Goal: Information Seeking & Learning: Learn about a topic

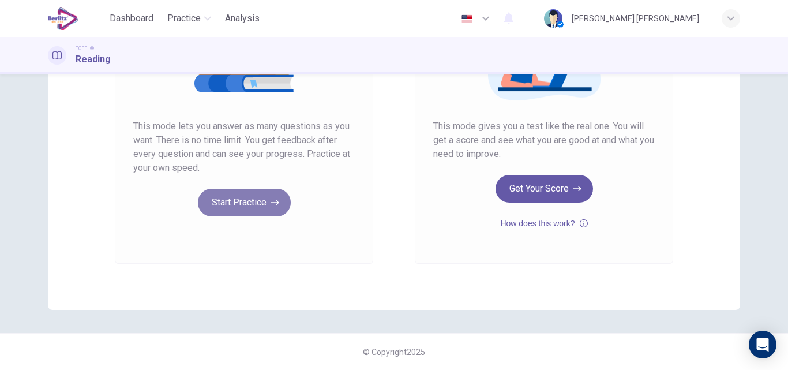
click at [237, 205] on button "Start Practice" at bounding box center [244, 203] width 93 height 28
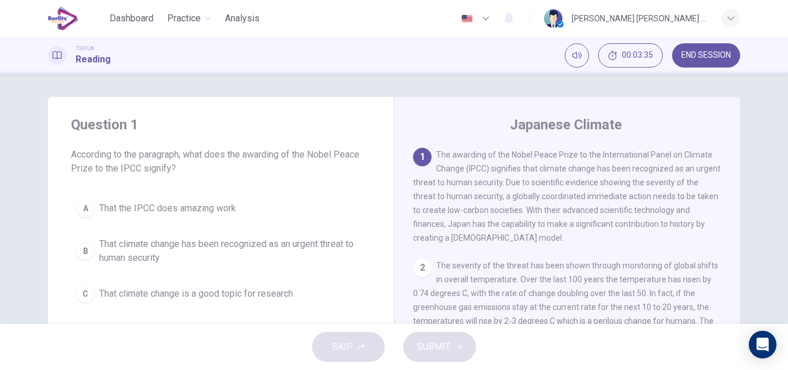
scroll to position [58, 0]
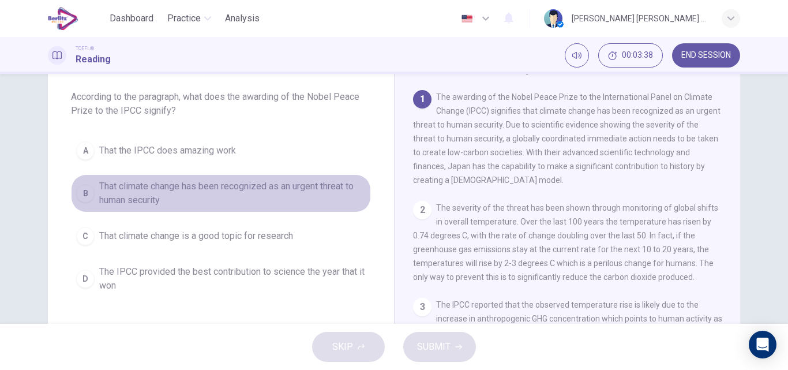
click at [120, 188] on span "That climate change has been recognized as an urgent threat to human security" at bounding box center [232, 193] width 266 height 28
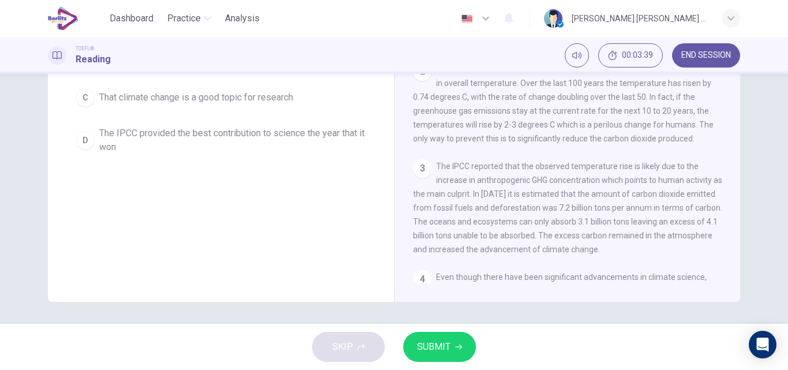
scroll to position [197, 0]
click at [453, 345] on button "SUBMIT" at bounding box center [439, 346] width 73 height 30
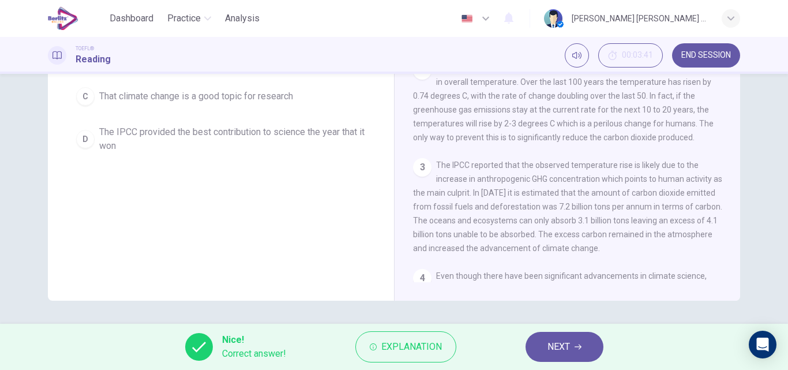
click at [558, 347] on span "NEXT" at bounding box center [558, 346] width 22 height 16
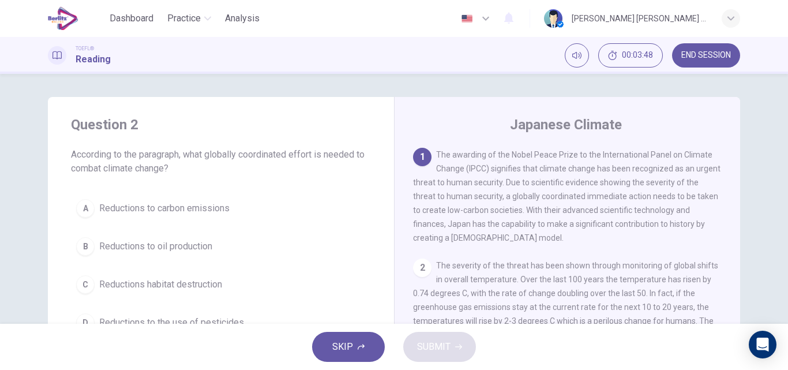
scroll to position [58, 0]
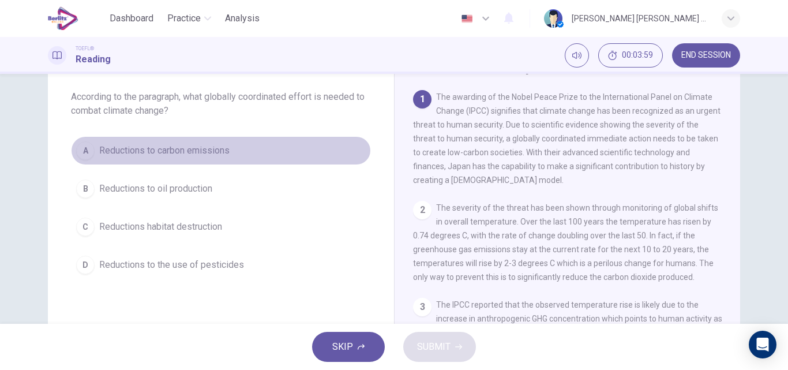
click at [82, 152] on div "A" at bounding box center [85, 150] width 18 height 18
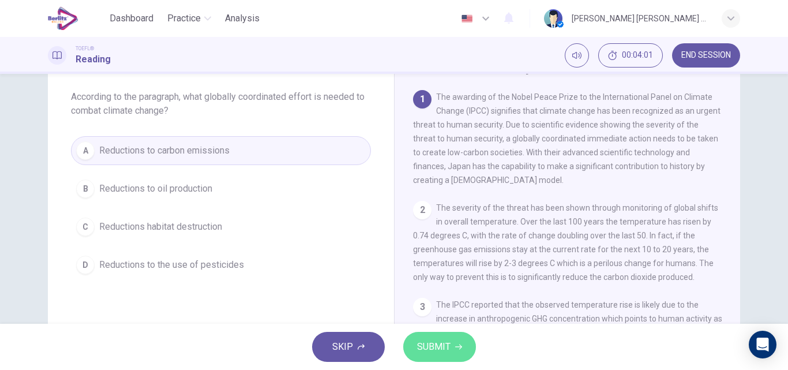
click at [442, 351] on span "SUBMIT" at bounding box center [433, 346] width 33 height 16
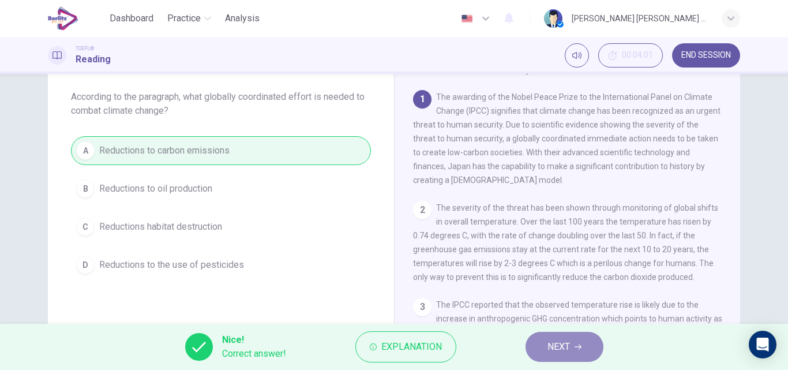
click at [560, 345] on span "NEXT" at bounding box center [558, 346] width 22 height 16
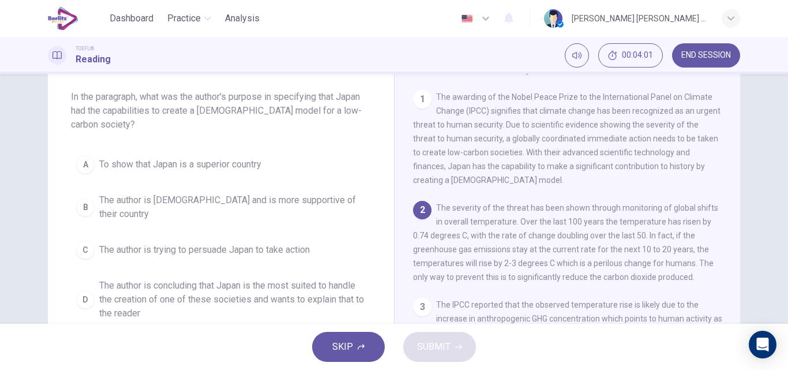
scroll to position [115, 0]
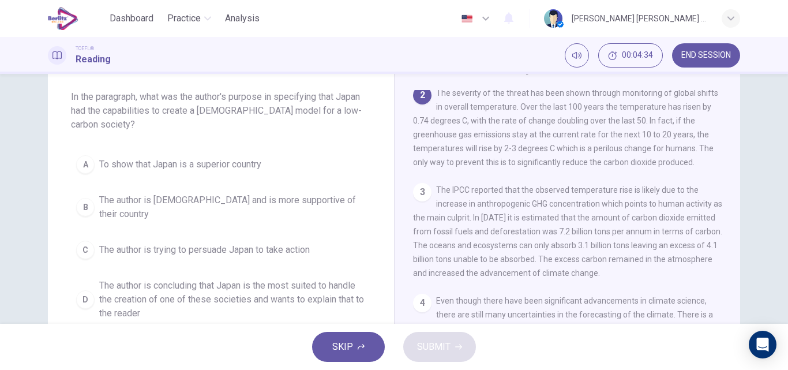
click at [239, 285] on span "The author is concluding that Japan is the most suited to handle the creation o…" at bounding box center [232, 299] width 266 height 42
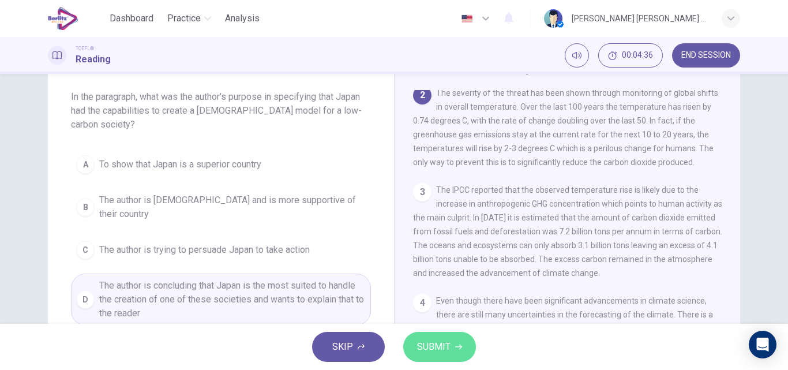
click at [419, 348] on span "SUBMIT" at bounding box center [433, 346] width 33 height 16
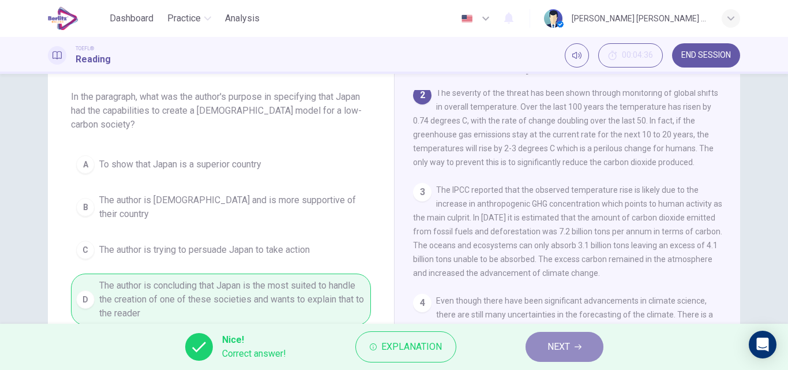
click at [544, 347] on button "NEXT" at bounding box center [564, 346] width 78 height 30
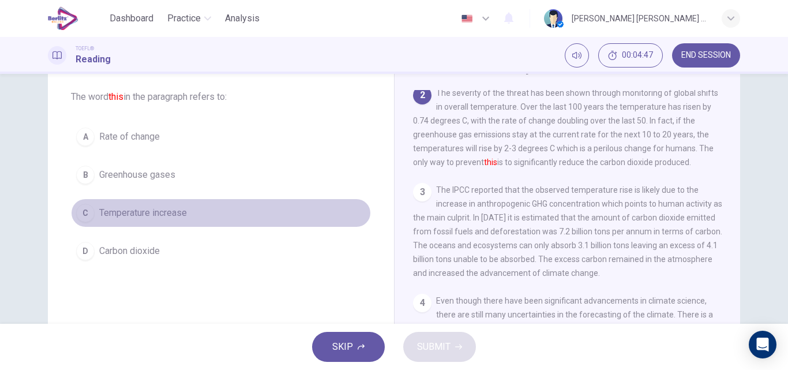
click at [137, 211] on span "Temperature increase" at bounding box center [143, 213] width 88 height 14
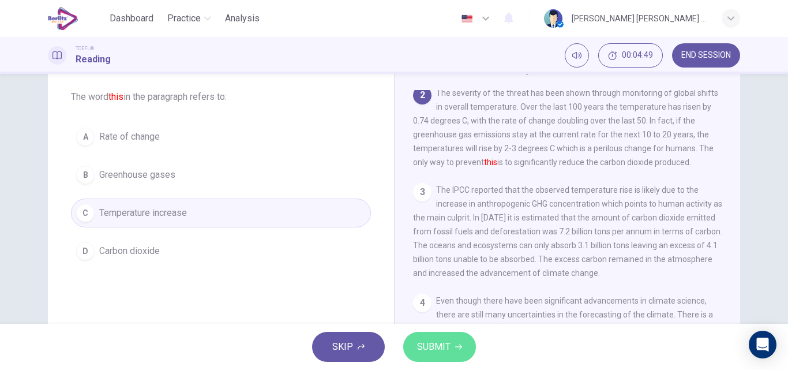
click at [436, 353] on span "SUBMIT" at bounding box center [433, 346] width 33 height 16
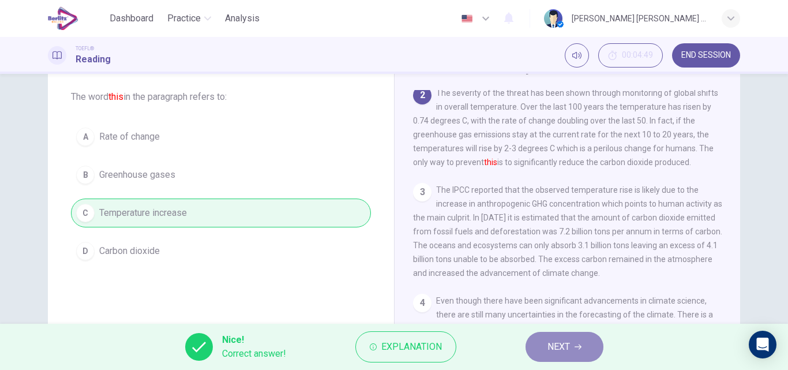
click at [552, 348] on span "NEXT" at bounding box center [558, 346] width 22 height 16
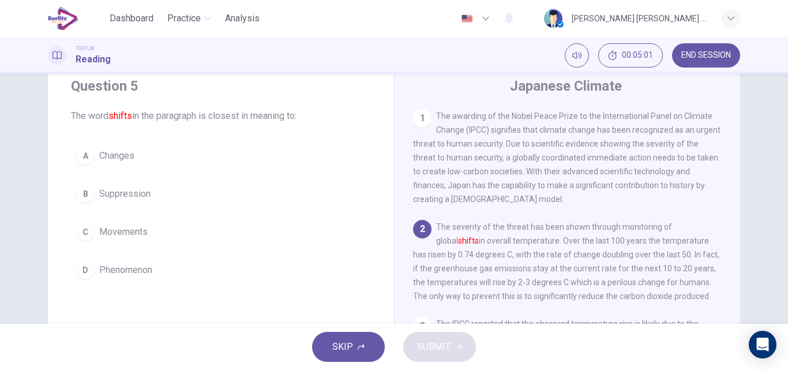
scroll to position [58, 0]
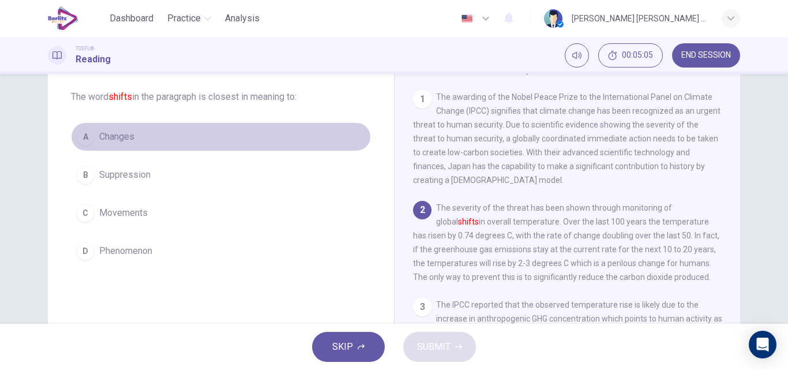
click at [101, 135] on span "Changes" at bounding box center [116, 137] width 35 height 14
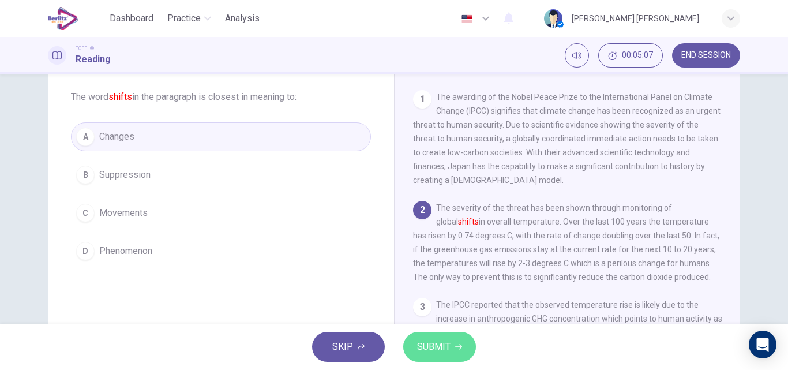
click at [429, 346] on span "SUBMIT" at bounding box center [433, 346] width 33 height 16
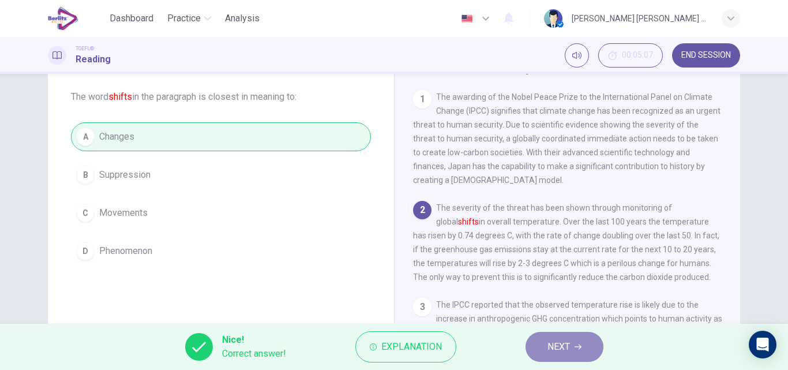
click at [564, 345] on span "NEXT" at bounding box center [558, 346] width 22 height 16
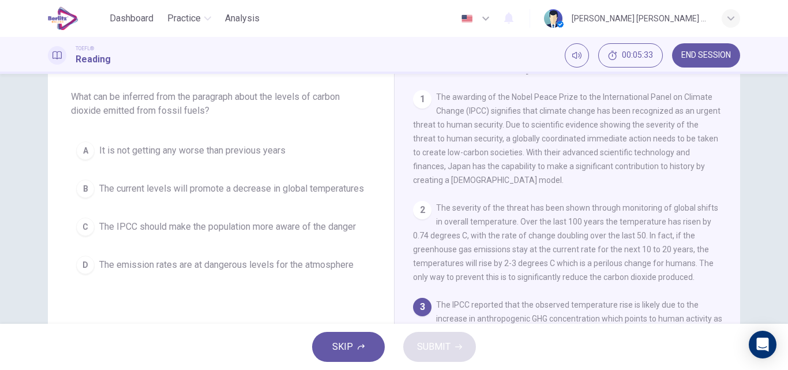
click at [212, 272] on span "The emission rates are at dangerous levels for the atmosphere" at bounding box center [226, 265] width 254 height 14
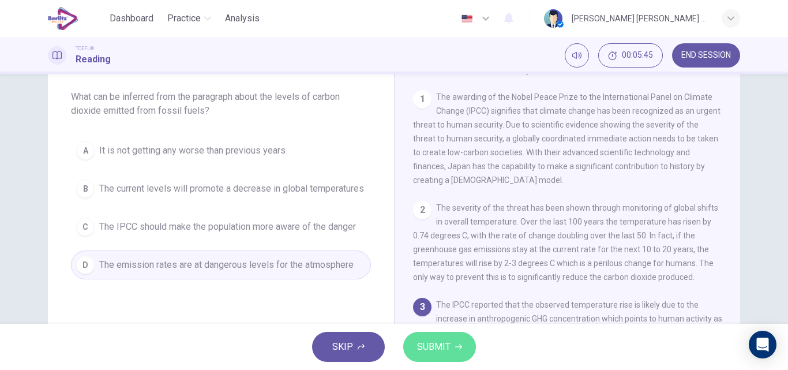
click at [427, 341] on span "SUBMIT" at bounding box center [433, 346] width 33 height 16
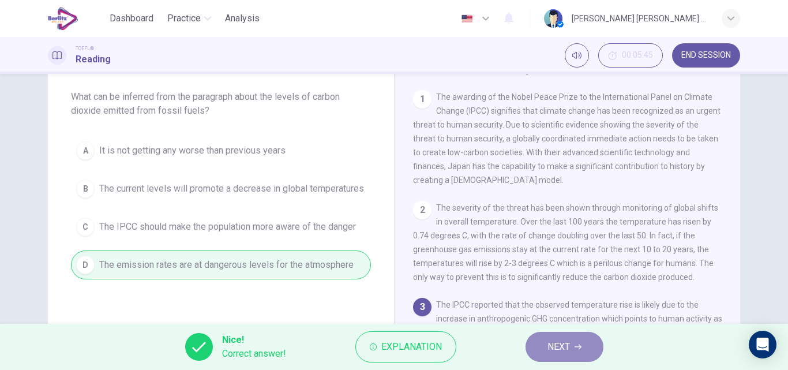
click at [581, 348] on icon "button" at bounding box center [577, 346] width 7 height 7
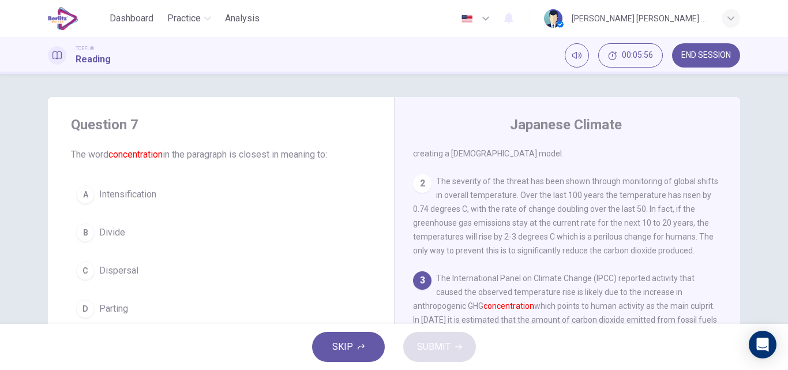
scroll to position [115, 0]
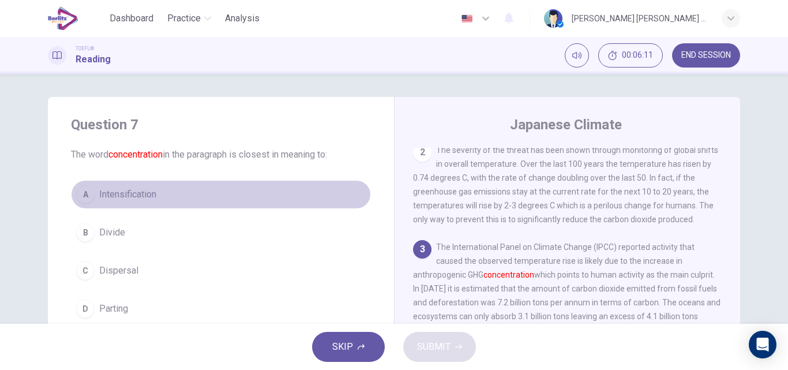
click at [123, 200] on span "Intensification" at bounding box center [127, 194] width 57 height 14
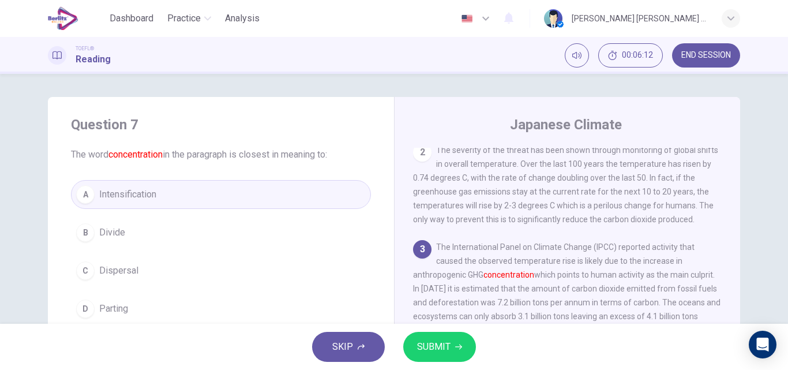
click at [426, 350] on span "SUBMIT" at bounding box center [433, 346] width 33 height 16
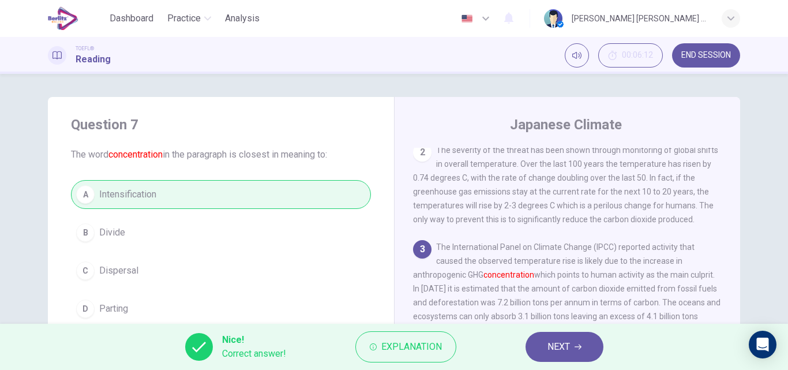
click at [564, 355] on button "NEXT" at bounding box center [564, 346] width 78 height 30
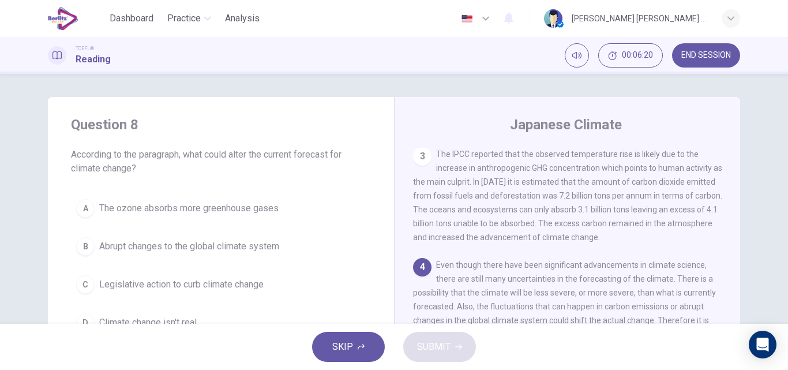
scroll to position [58, 0]
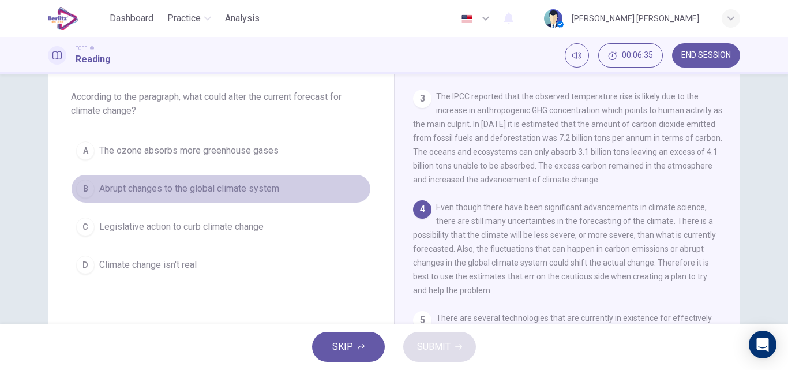
click at [161, 190] on span "Abrupt changes to the global climate system" at bounding box center [189, 189] width 180 height 14
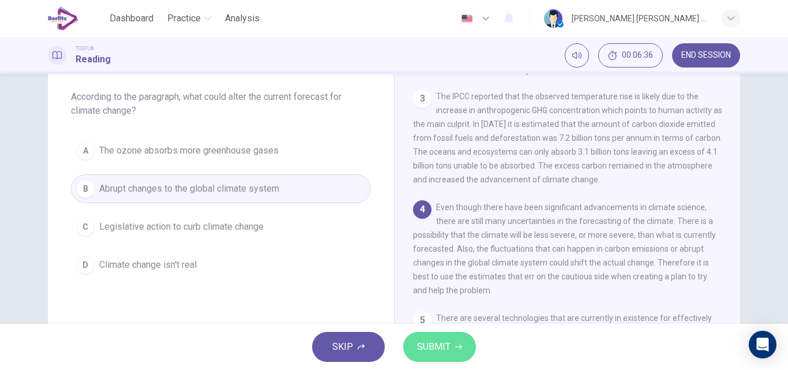
click at [437, 347] on span "SUBMIT" at bounding box center [433, 346] width 33 height 16
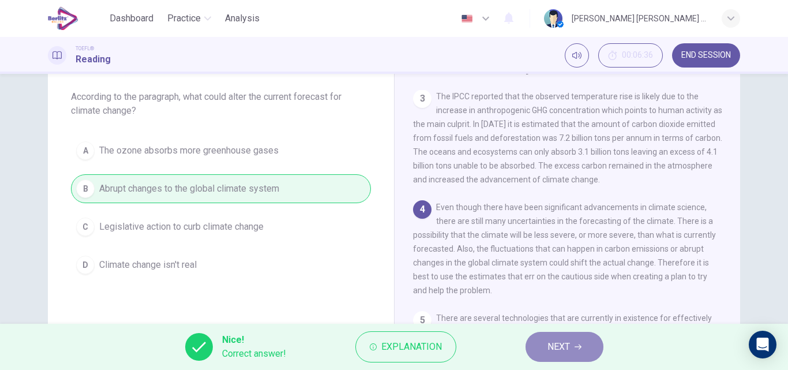
click at [547, 352] on button "NEXT" at bounding box center [564, 346] width 78 height 30
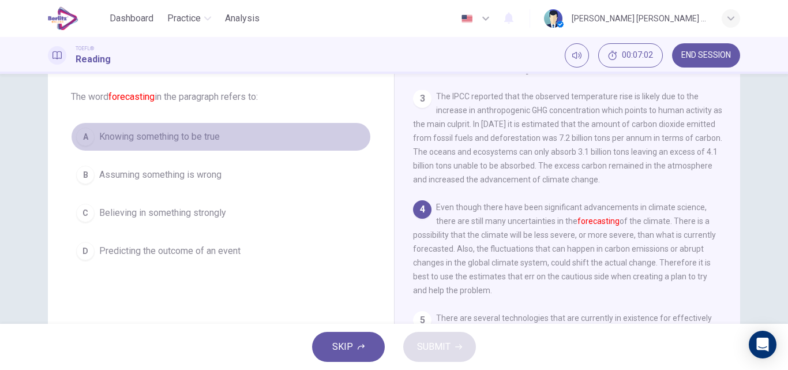
click at [145, 138] on span "Knowing something to be true" at bounding box center [159, 137] width 120 height 14
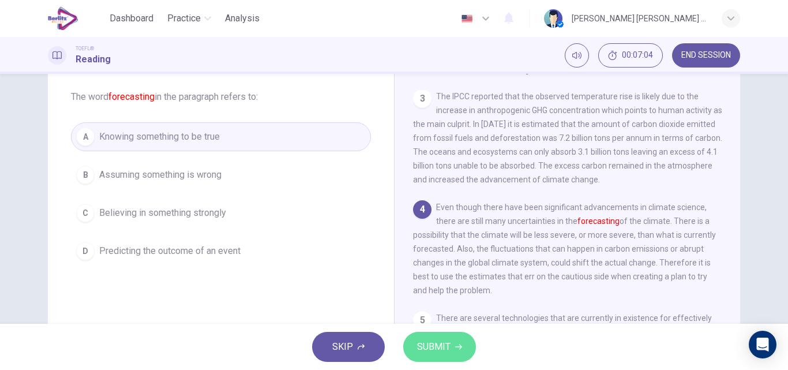
click at [455, 353] on button "SUBMIT" at bounding box center [439, 346] width 73 height 30
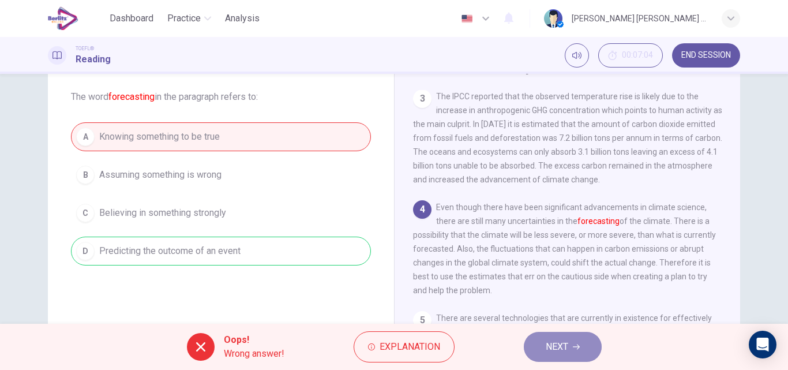
click at [578, 344] on icon "button" at bounding box center [575, 346] width 7 height 7
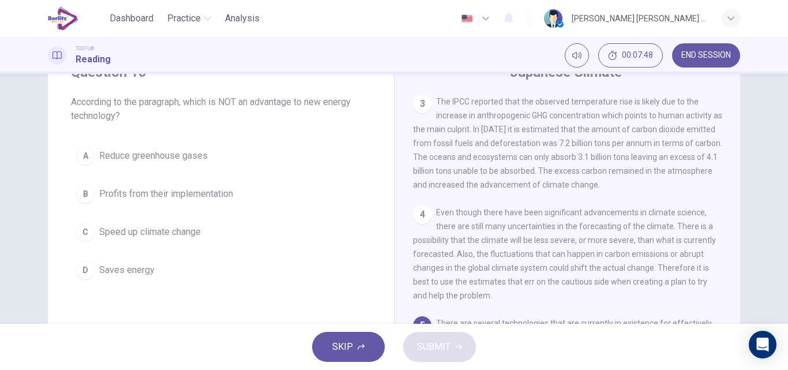
scroll to position [24, 0]
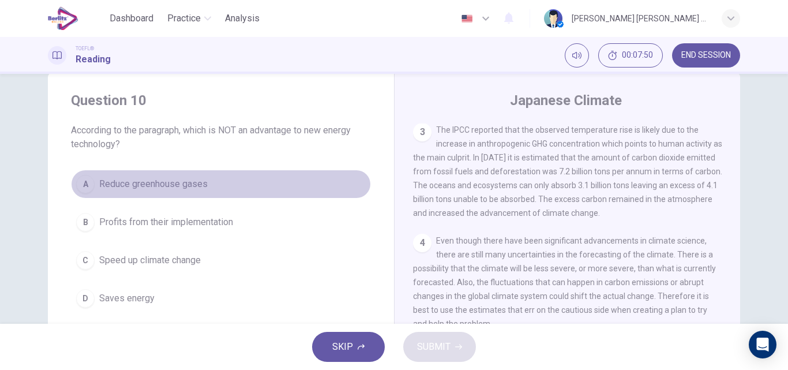
click at [104, 184] on span "Reduce greenhouse gases" at bounding box center [153, 184] width 108 height 14
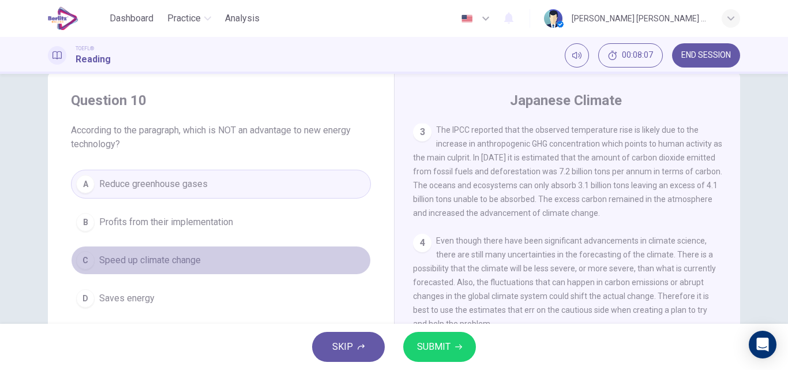
click at [173, 259] on span "Speed up climate change" at bounding box center [149, 260] width 101 height 14
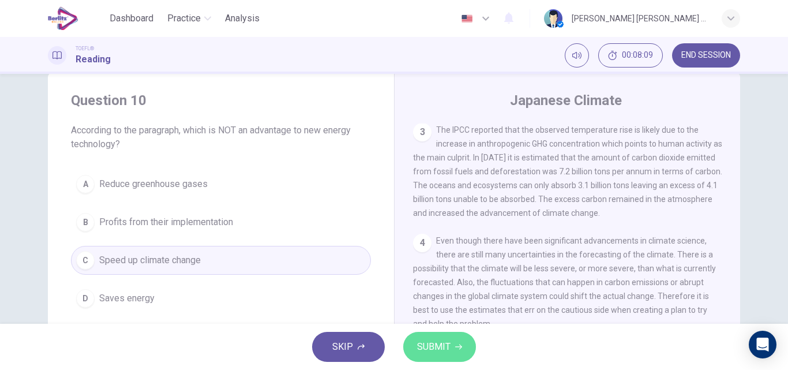
click at [455, 348] on icon "button" at bounding box center [458, 346] width 7 height 7
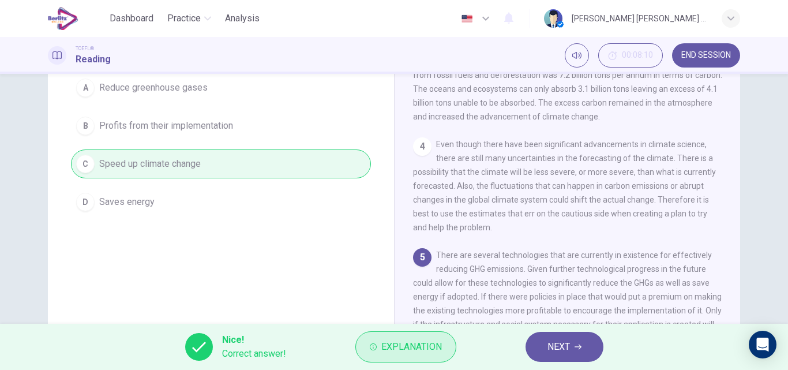
scroll to position [140, 0]
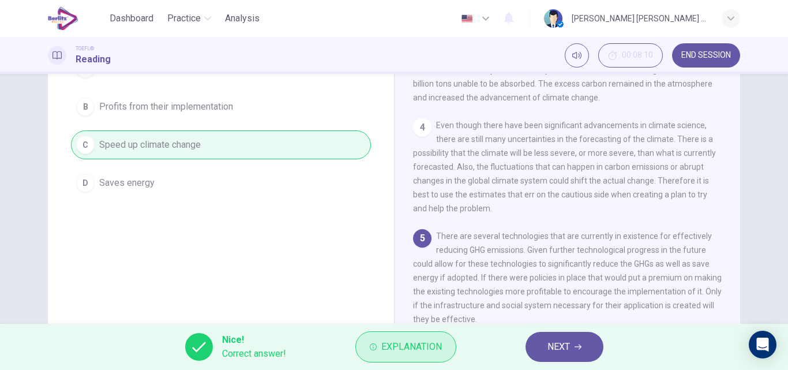
click at [410, 351] on span "Explanation" at bounding box center [411, 346] width 61 height 16
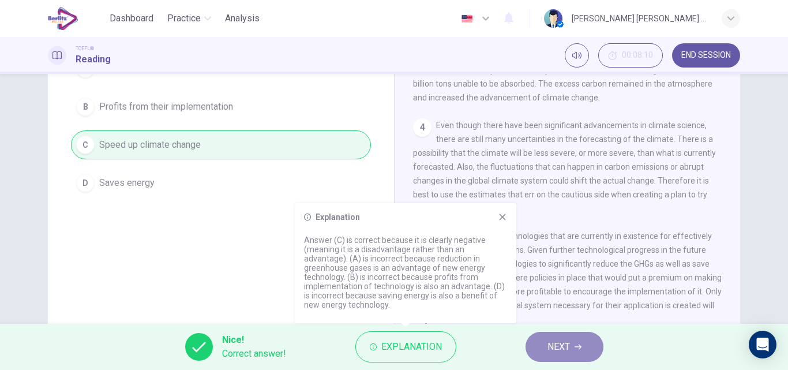
click at [559, 348] on span "NEXT" at bounding box center [558, 346] width 22 height 16
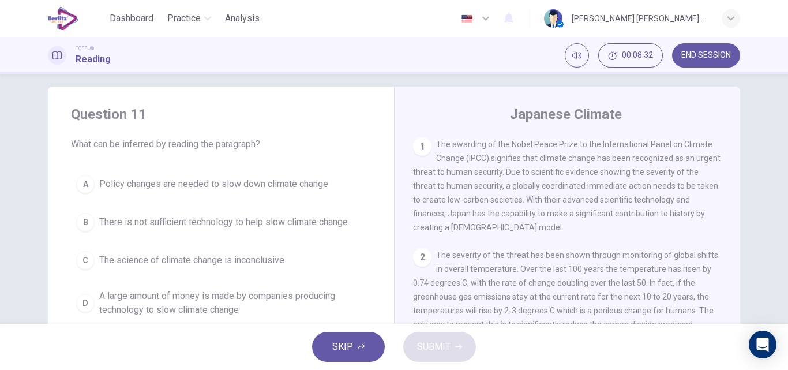
scroll to position [68, 0]
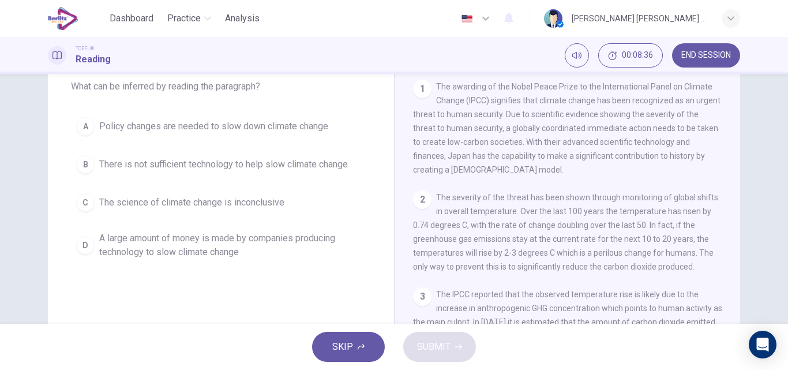
click at [132, 130] on span "Policy changes are needed to slow down climate change" at bounding box center [213, 126] width 229 height 14
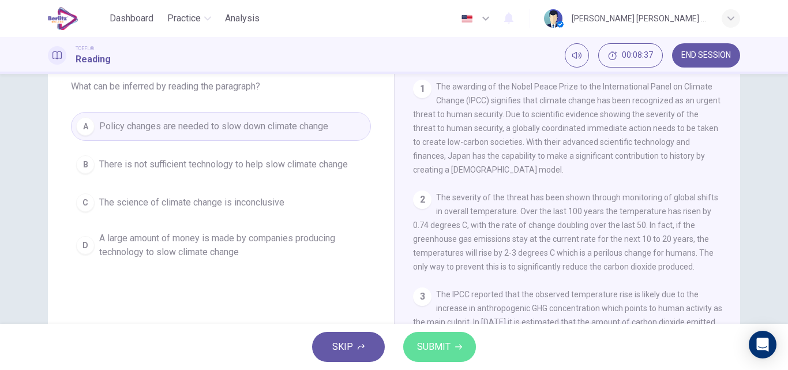
click at [453, 345] on button "SUBMIT" at bounding box center [439, 346] width 73 height 30
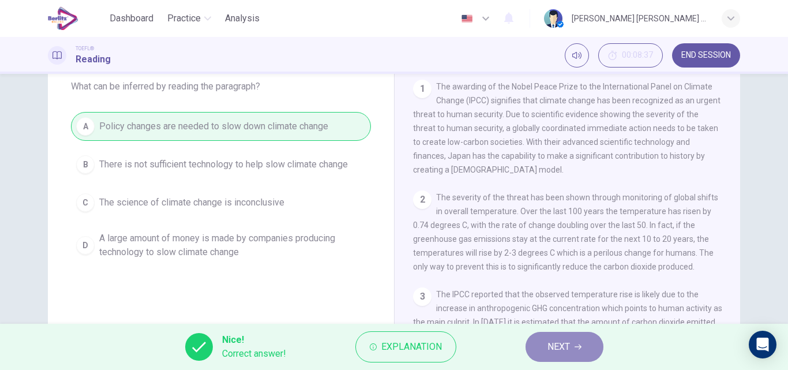
click at [553, 349] on span "NEXT" at bounding box center [558, 346] width 22 height 16
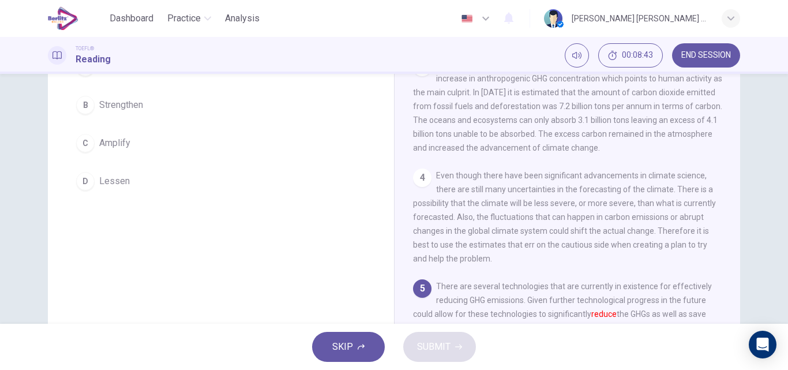
scroll to position [82, 0]
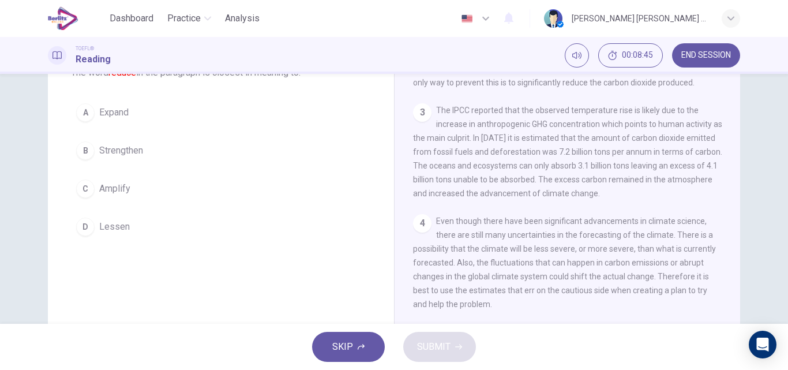
click at [115, 227] on span "Lessen" at bounding box center [114, 227] width 31 height 14
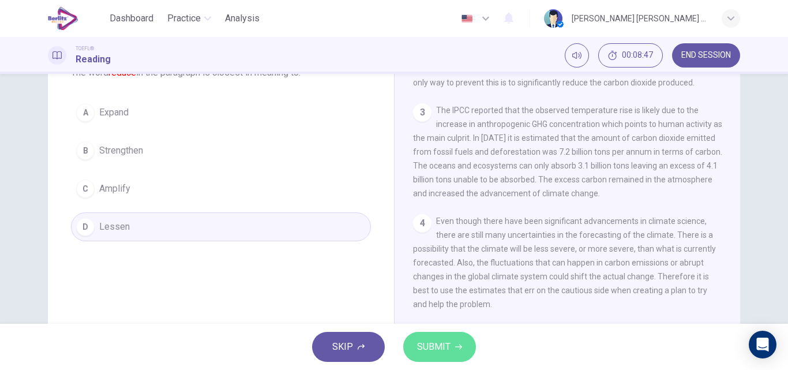
click at [430, 346] on span "SUBMIT" at bounding box center [433, 346] width 33 height 16
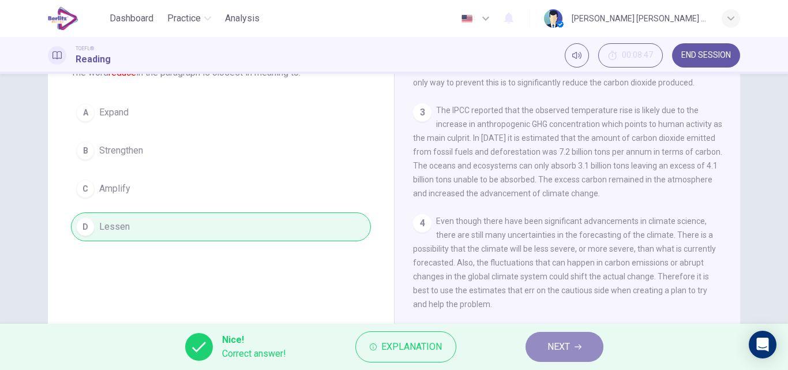
click at [547, 342] on button "NEXT" at bounding box center [564, 346] width 78 height 30
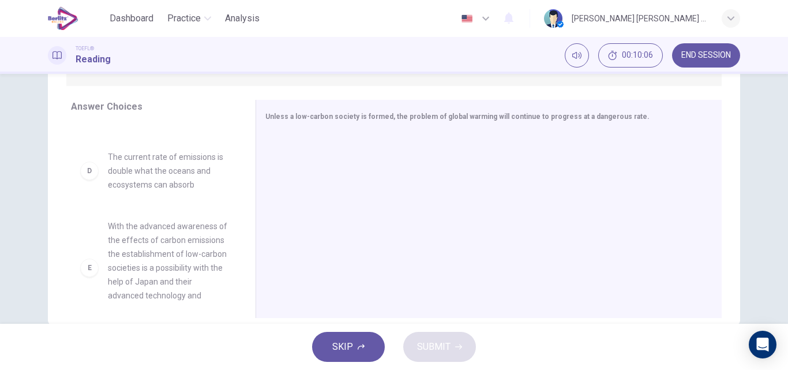
scroll to position [263, 0]
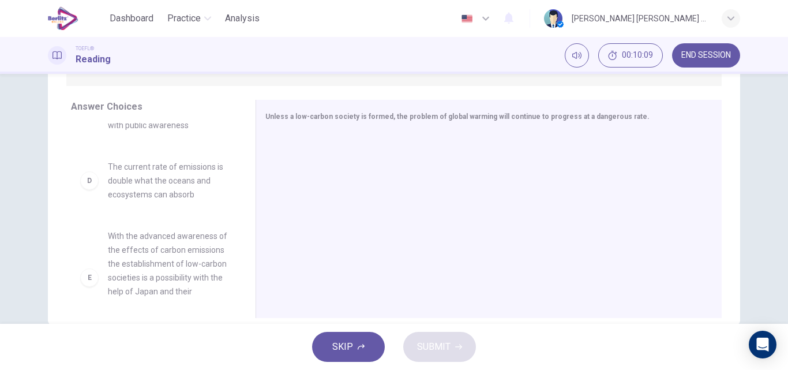
click at [160, 201] on span "The current rate of emissions is double what the oceans and ecosystems can abso…" at bounding box center [168, 181] width 120 height 42
click at [90, 190] on div "D" at bounding box center [89, 180] width 18 height 18
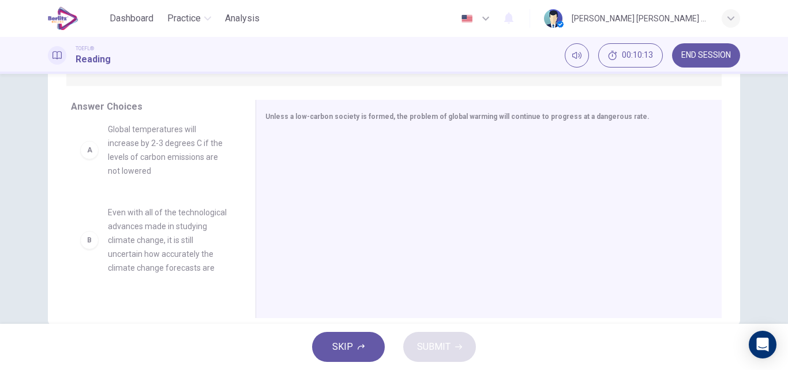
scroll to position [0, 0]
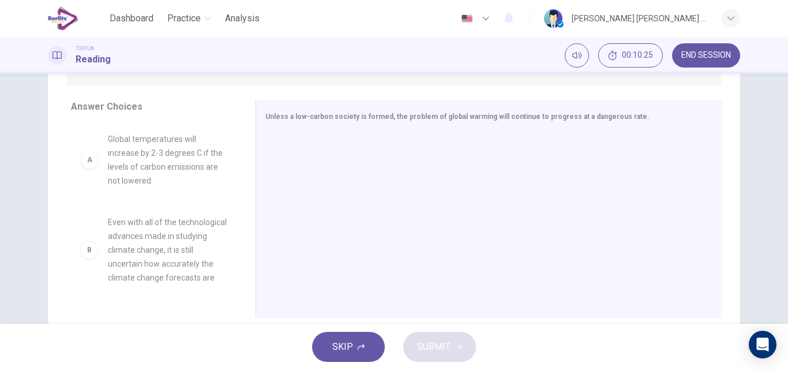
click at [119, 170] on span "Global temperatures will increase by 2-3 degrees C if the levels of carbon emis…" at bounding box center [168, 159] width 120 height 55
click at [86, 164] on div "A" at bounding box center [89, 159] width 18 height 18
drag, startPoint x: 235, startPoint y: 170, endPoint x: 233, endPoint y: 149, distance: 21.5
click at [236, 155] on div "A Global temperatures will increase by 2-3 degrees C if the levels of carbon em…" at bounding box center [158, 212] width 175 height 178
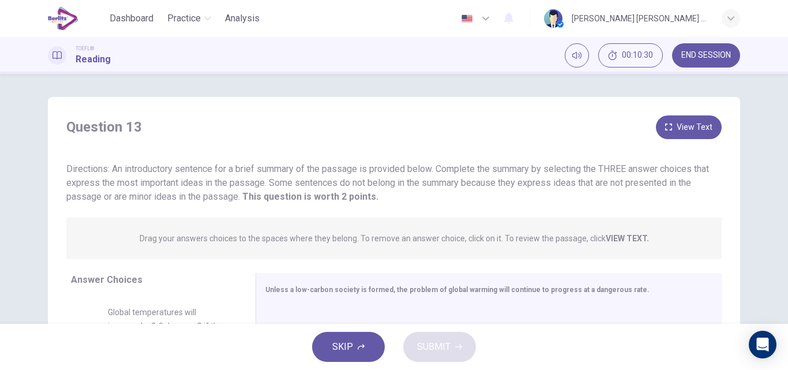
click at [374, 208] on div "Question 13 View Text Directions: An introductory sentence for a brief summary …" at bounding box center [394, 305] width 692 height 381
click at [683, 126] on button "View Text" at bounding box center [689, 127] width 66 height 24
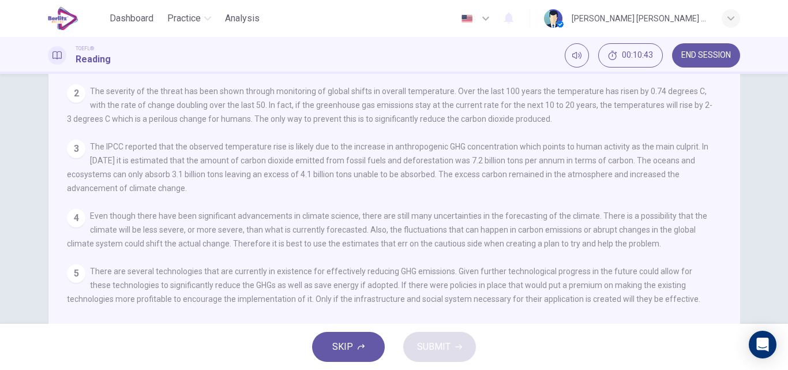
scroll to position [24, 0]
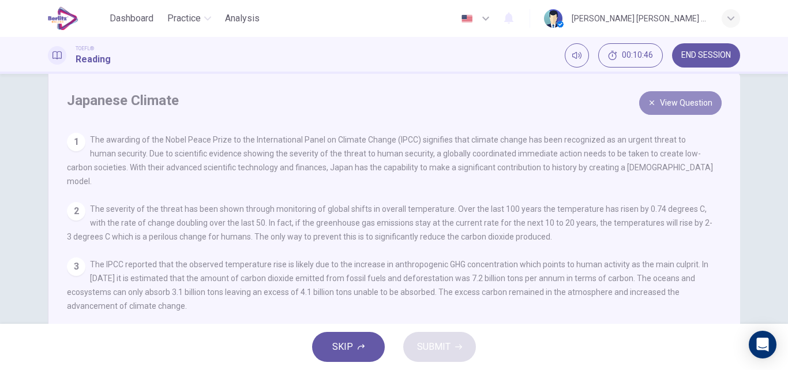
click at [700, 97] on button "View Question" at bounding box center [680, 103] width 82 height 24
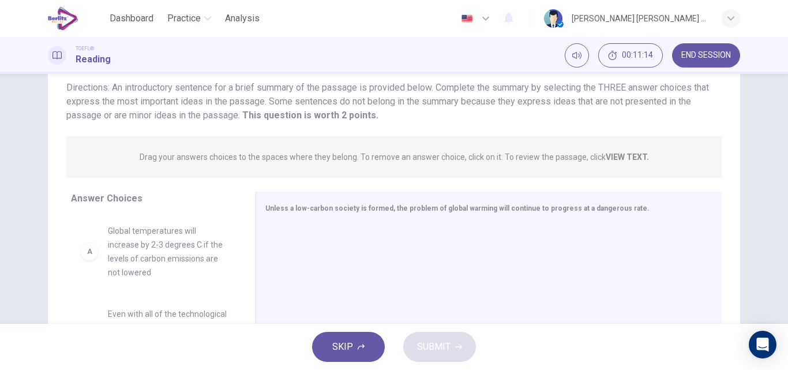
scroll to position [82, 0]
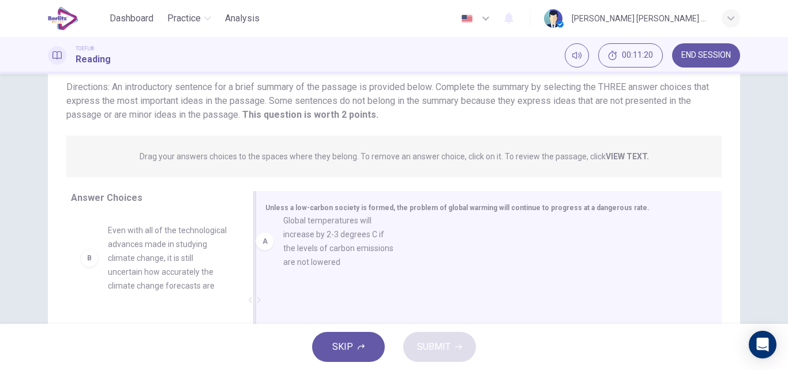
drag, startPoint x: 165, startPoint y: 247, endPoint x: 345, endPoint y: 238, distance: 180.7
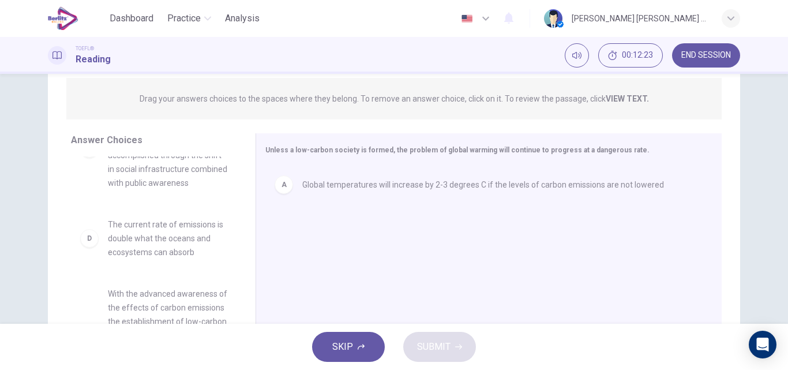
scroll to position [173, 0]
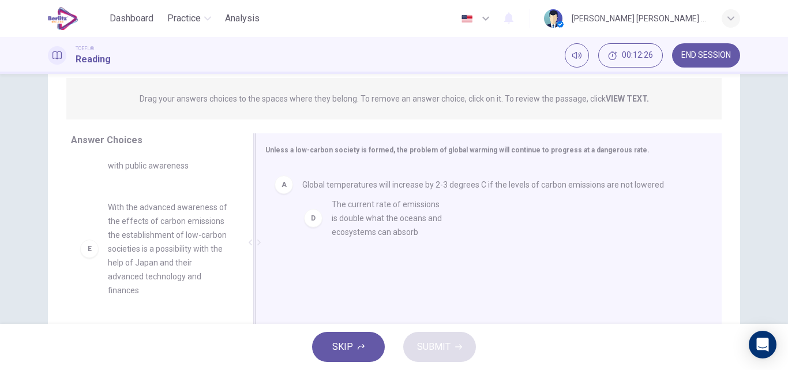
drag, startPoint x: 171, startPoint y: 253, endPoint x: 401, endPoint y: 221, distance: 232.2
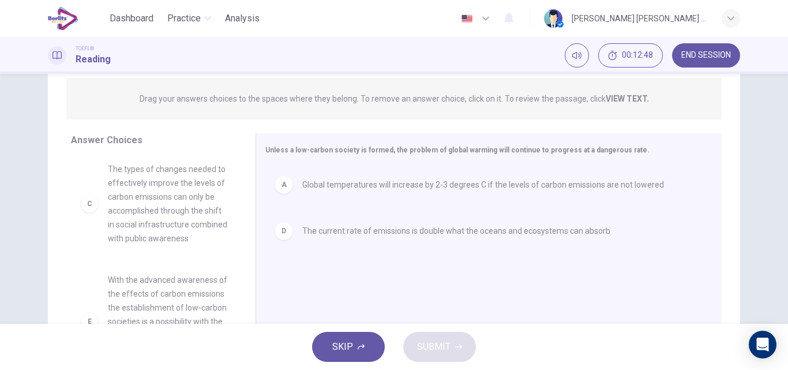
scroll to position [95, 0]
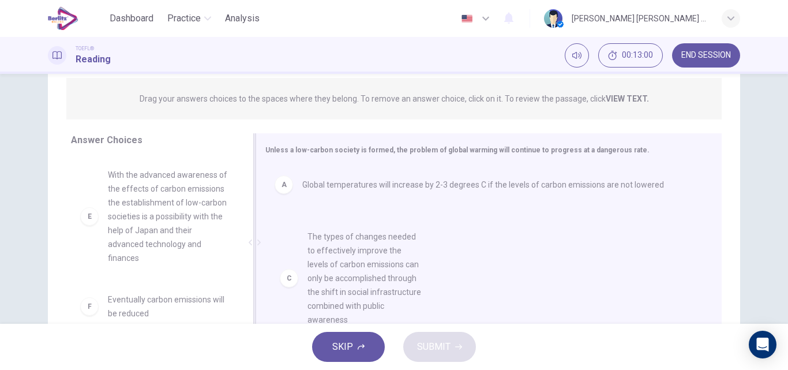
drag, startPoint x: 163, startPoint y: 235, endPoint x: 368, endPoint y: 280, distance: 210.8
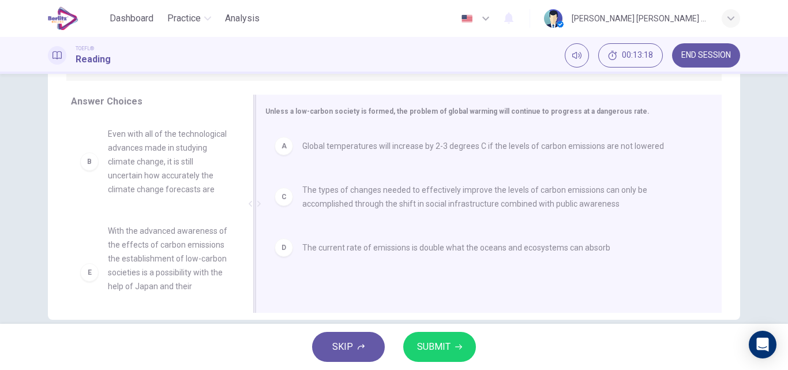
scroll to position [197, 0]
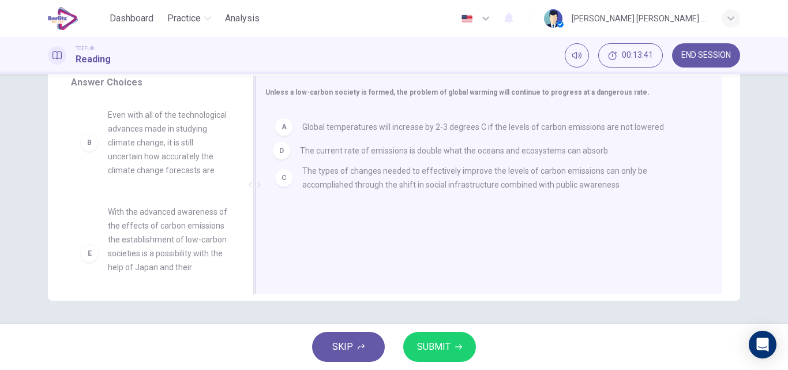
drag, startPoint x: 361, startPoint y: 235, endPoint x: 357, endPoint y: 141, distance: 93.5
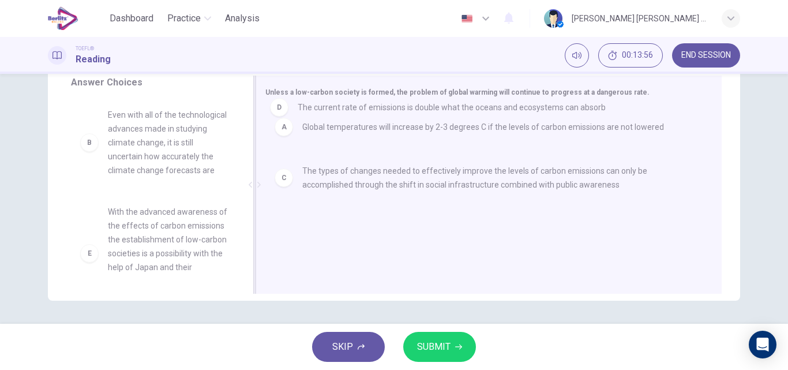
drag, startPoint x: 404, startPoint y: 235, endPoint x: 402, endPoint y: 111, distance: 124.5
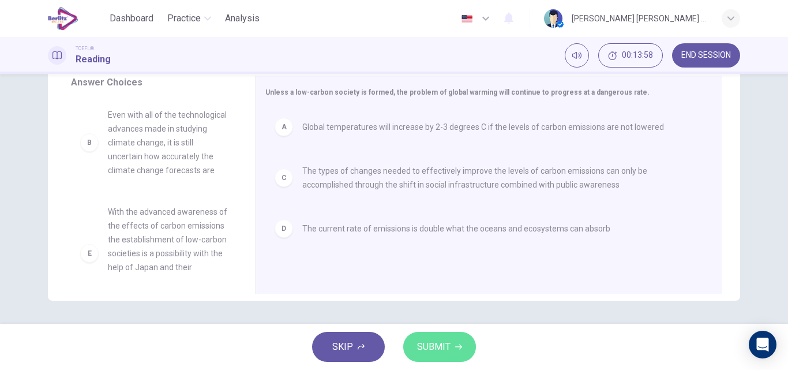
click at [432, 351] on span "SUBMIT" at bounding box center [433, 346] width 33 height 16
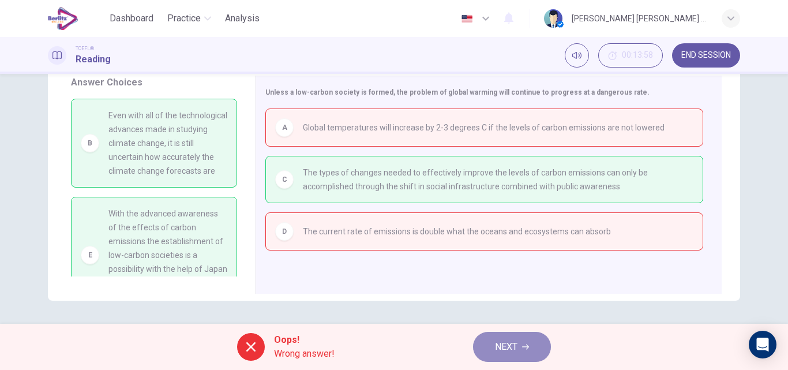
click at [518, 347] on button "NEXT" at bounding box center [512, 346] width 78 height 30
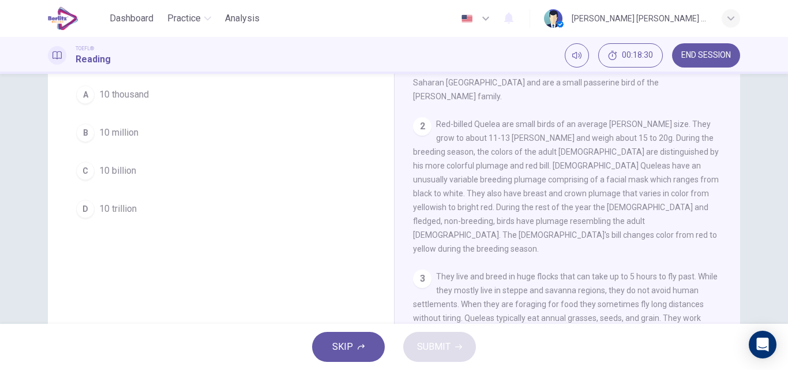
scroll to position [115, 0]
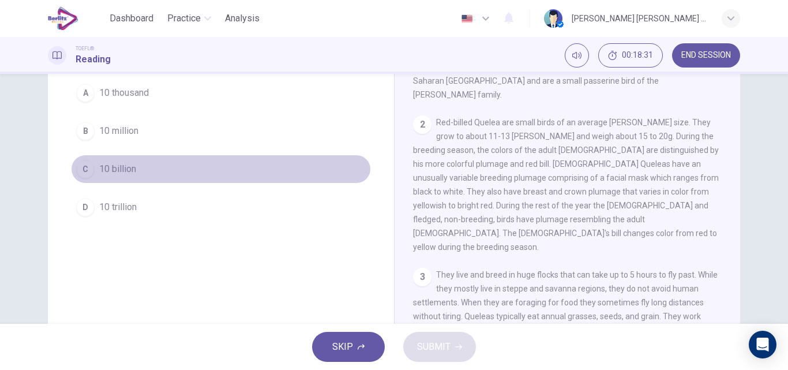
click at [81, 169] on div "C" at bounding box center [85, 169] width 18 height 18
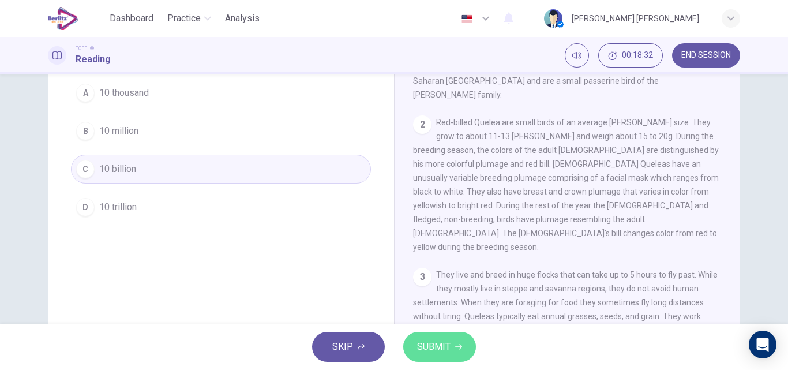
click at [440, 352] on span "SUBMIT" at bounding box center [433, 346] width 33 height 16
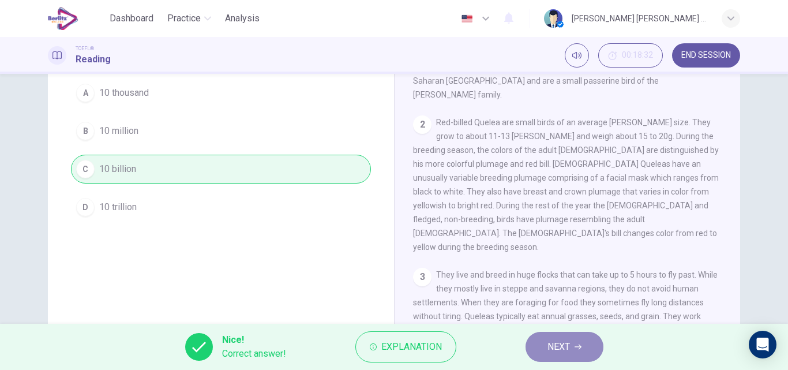
click at [549, 348] on span "NEXT" at bounding box center [558, 346] width 22 height 16
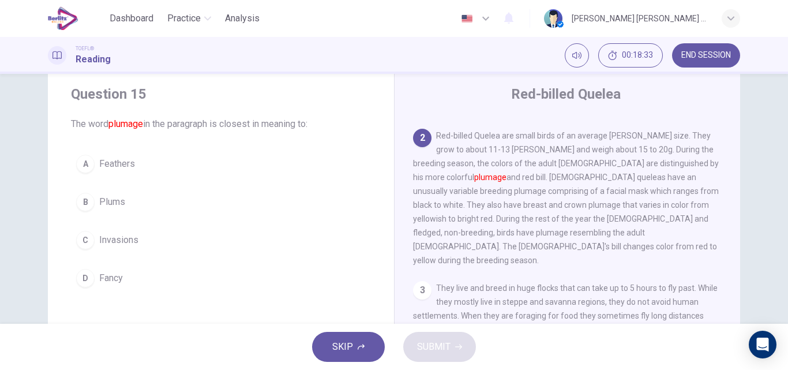
scroll to position [0, 0]
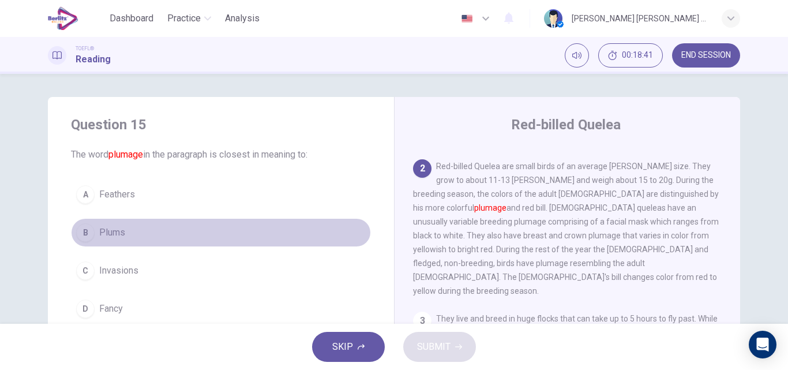
click at [135, 236] on button "B Plums" at bounding box center [221, 232] width 300 height 29
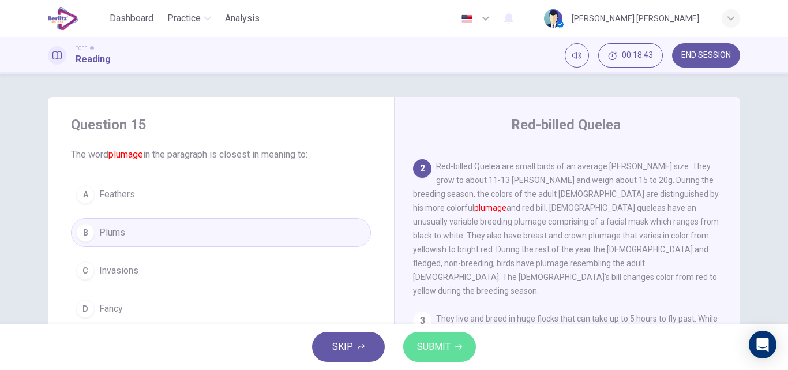
click at [438, 345] on span "SUBMIT" at bounding box center [433, 346] width 33 height 16
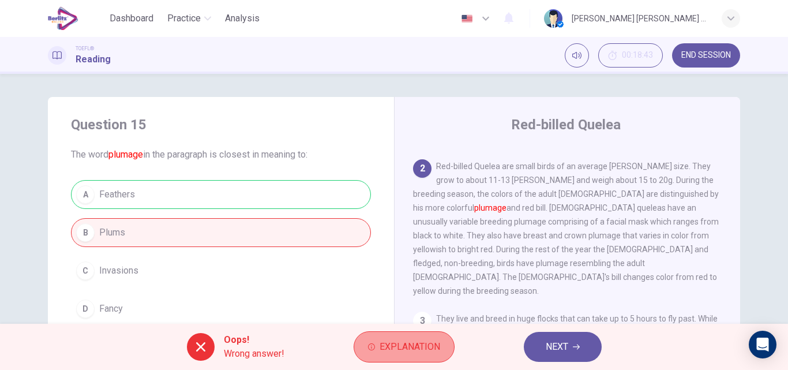
click at [398, 351] on span "Explanation" at bounding box center [409, 346] width 61 height 16
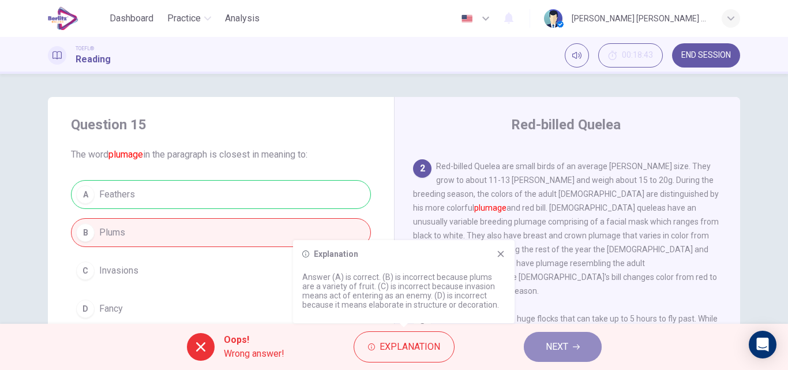
click at [543, 346] on button "NEXT" at bounding box center [562, 346] width 78 height 30
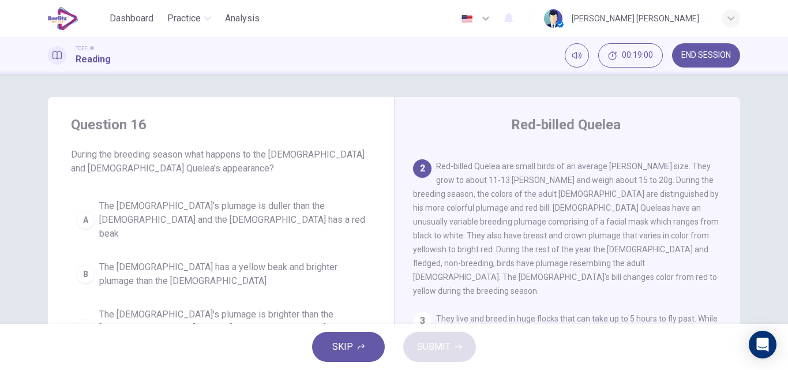
scroll to position [58, 0]
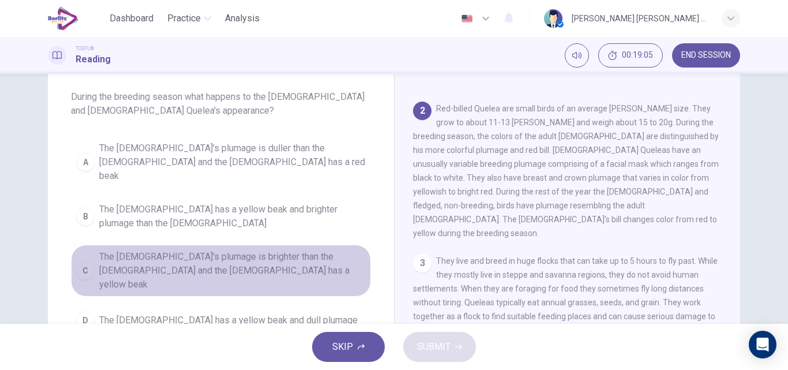
click at [262, 250] on span "The [DEMOGRAPHIC_DATA]'s plumage is brighter than the [DEMOGRAPHIC_DATA] and th…" at bounding box center [232, 271] width 266 height 42
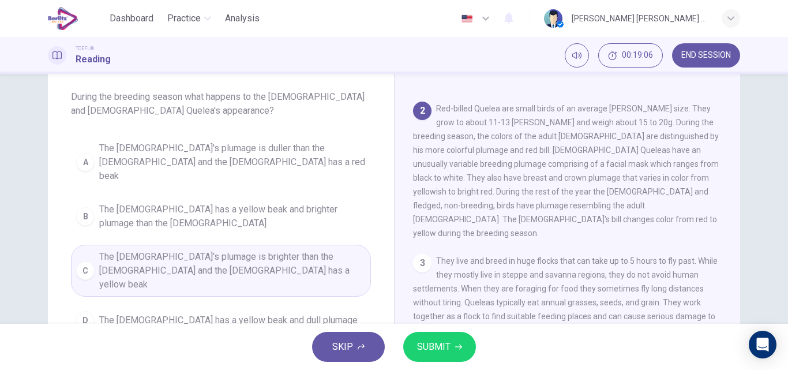
click at [439, 341] on span "SUBMIT" at bounding box center [433, 346] width 33 height 16
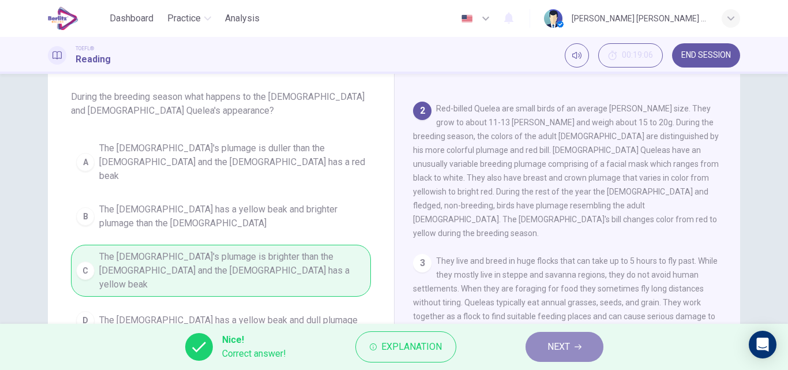
click at [569, 349] on span "NEXT" at bounding box center [558, 346] width 22 height 16
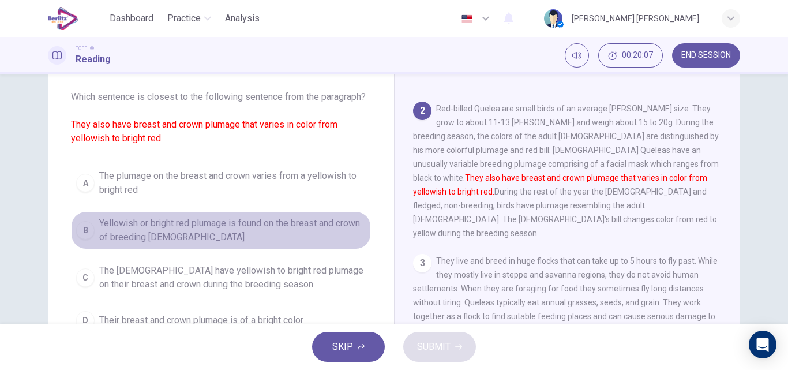
click at [244, 229] on span "Yellowish or bright red plumage is found on the breast and crown of breeding [D…" at bounding box center [232, 230] width 266 height 28
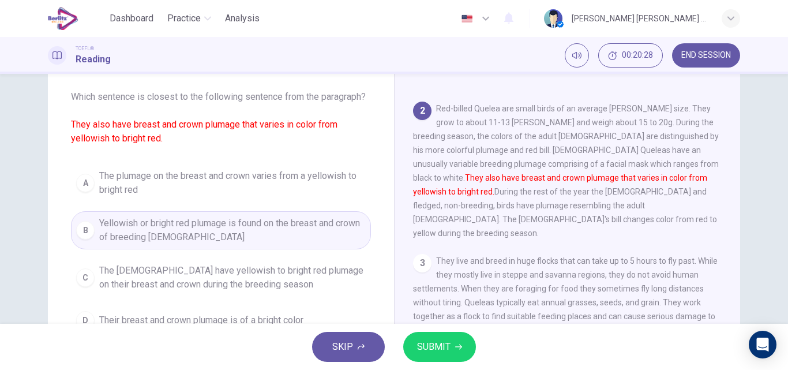
click at [436, 342] on span "SUBMIT" at bounding box center [433, 346] width 33 height 16
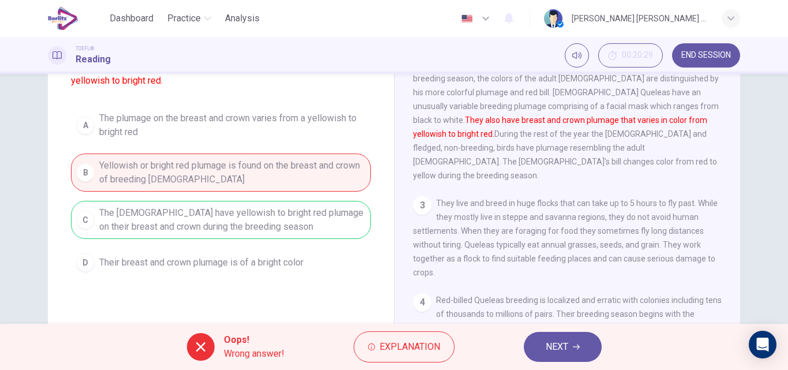
scroll to position [173, 0]
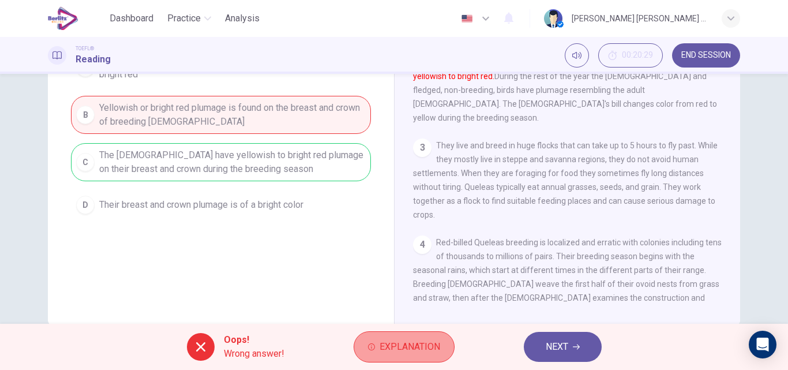
click at [415, 348] on span "Explanation" at bounding box center [409, 346] width 61 height 16
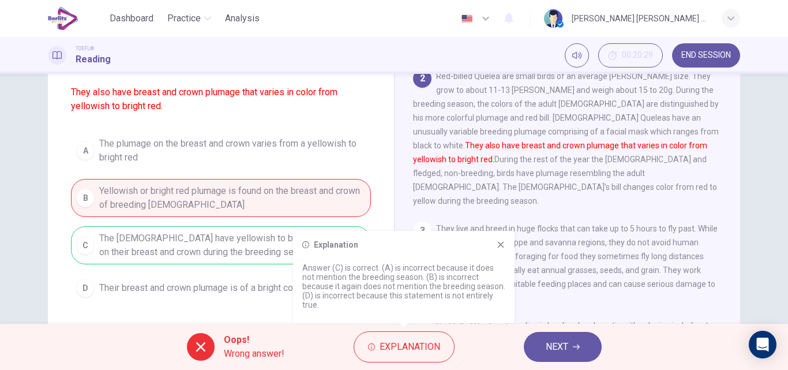
scroll to position [115, 0]
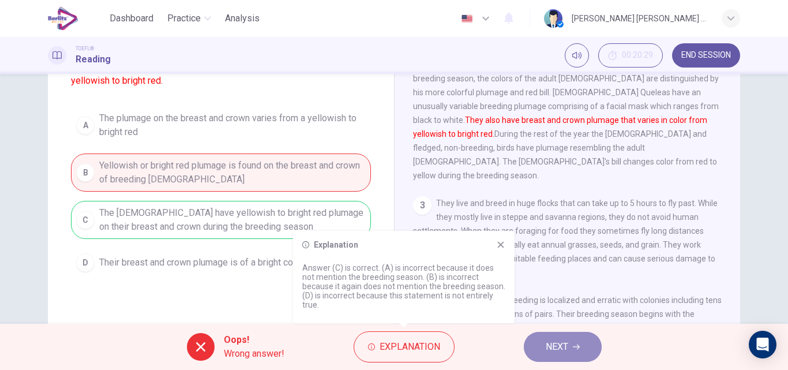
click at [544, 353] on button "NEXT" at bounding box center [562, 346] width 78 height 30
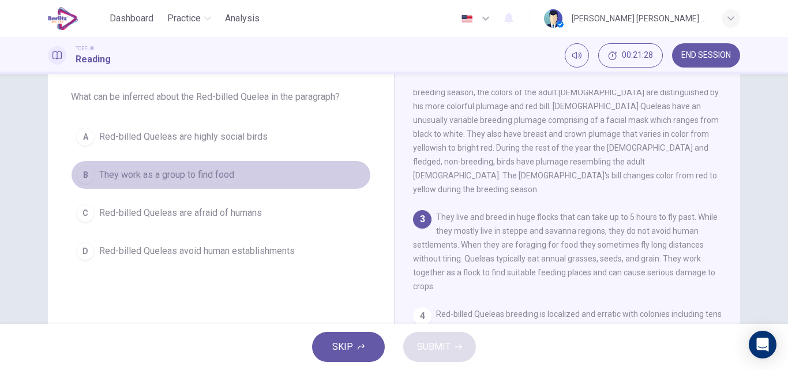
click at [142, 174] on span "They work as a group to find food" at bounding box center [166, 175] width 135 height 14
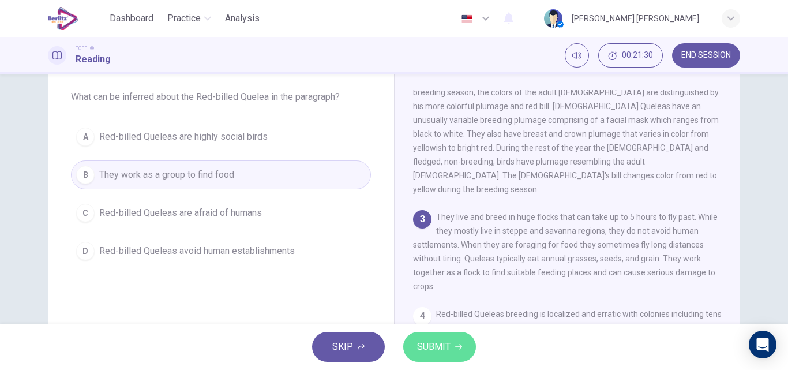
click at [442, 347] on span "SUBMIT" at bounding box center [433, 346] width 33 height 16
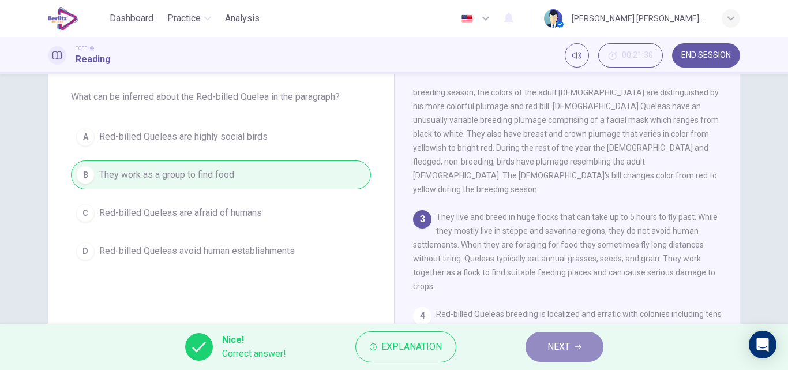
click at [553, 345] on span "NEXT" at bounding box center [558, 346] width 22 height 16
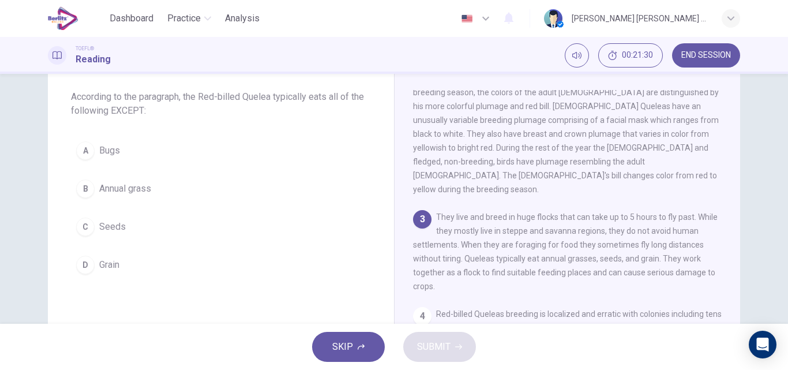
scroll to position [199, 0]
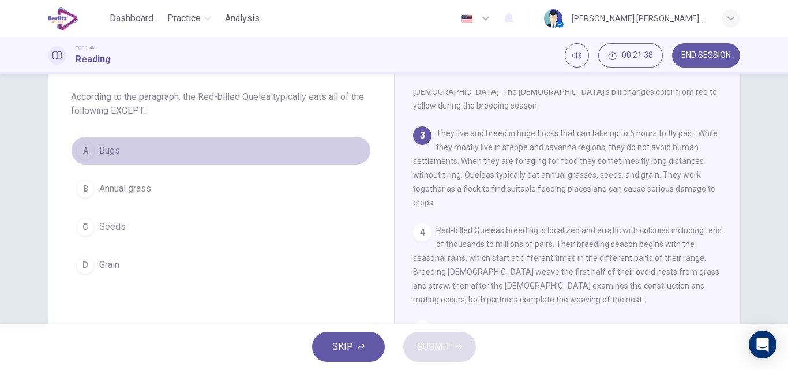
click at [100, 153] on span "Bugs" at bounding box center [109, 151] width 21 height 14
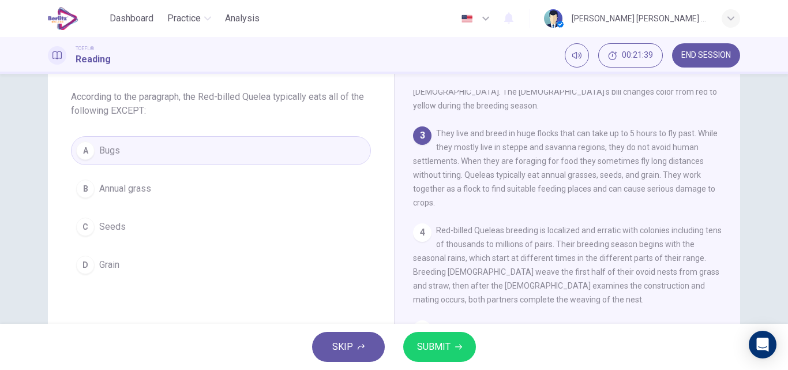
click at [445, 350] on span "SUBMIT" at bounding box center [433, 346] width 33 height 16
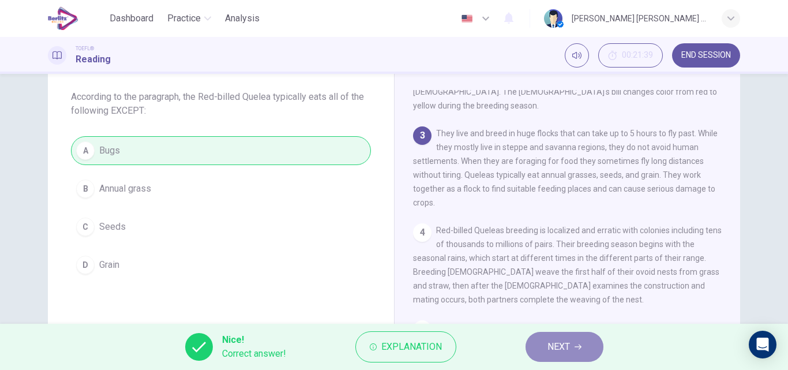
click at [559, 352] on span "NEXT" at bounding box center [558, 346] width 22 height 16
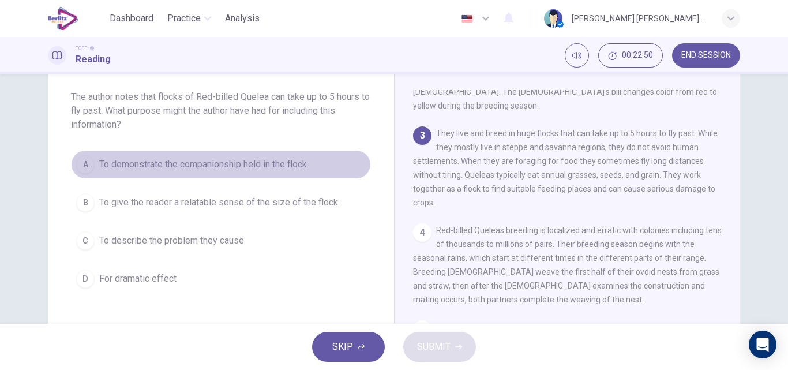
click at [183, 168] on span "To demonstrate the companionship held in the flock" at bounding box center [203, 164] width 208 height 14
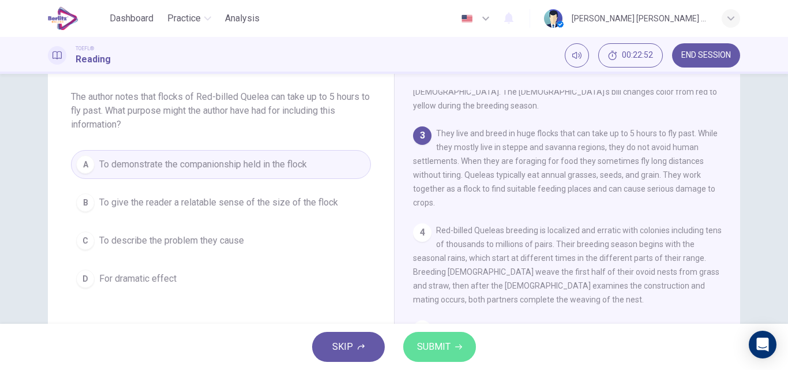
click at [457, 346] on icon "button" at bounding box center [458, 346] width 7 height 5
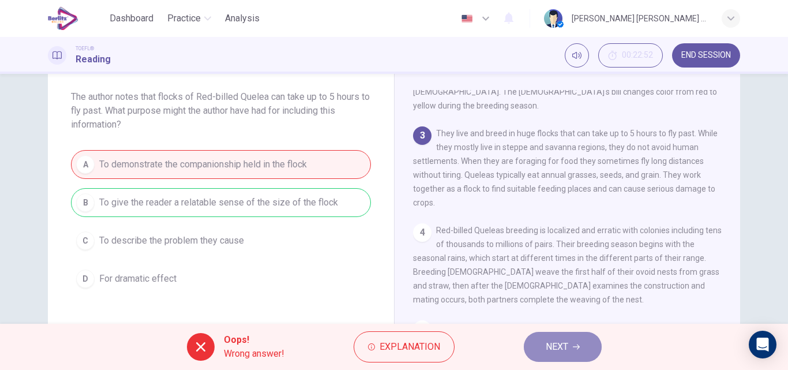
click at [564, 349] on span "NEXT" at bounding box center [556, 346] width 22 height 16
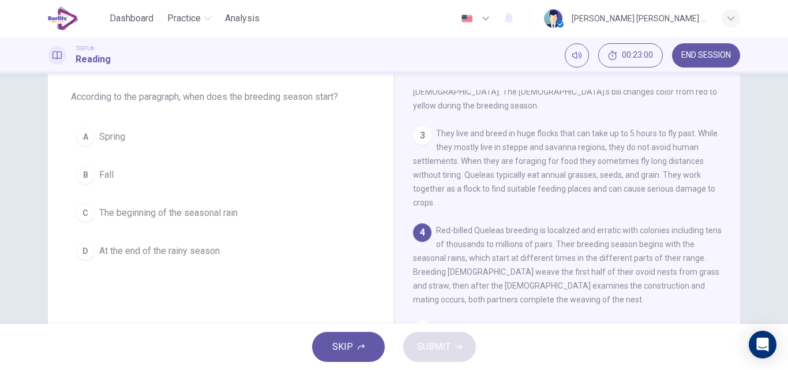
click at [139, 214] on span "The beginning of the seasonal rain" at bounding box center [168, 213] width 138 height 14
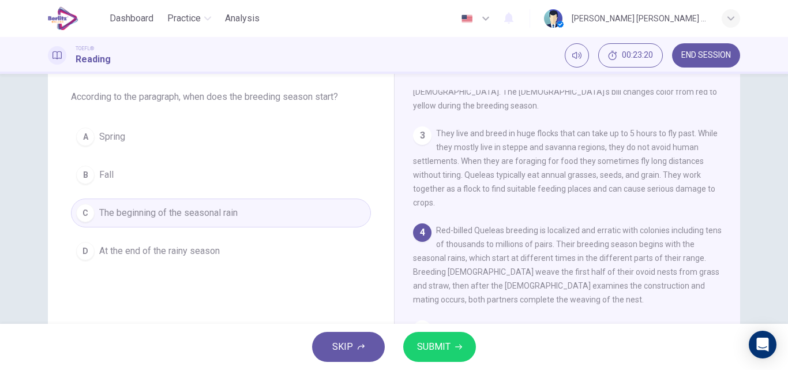
click at [429, 350] on span "SUBMIT" at bounding box center [433, 346] width 33 height 16
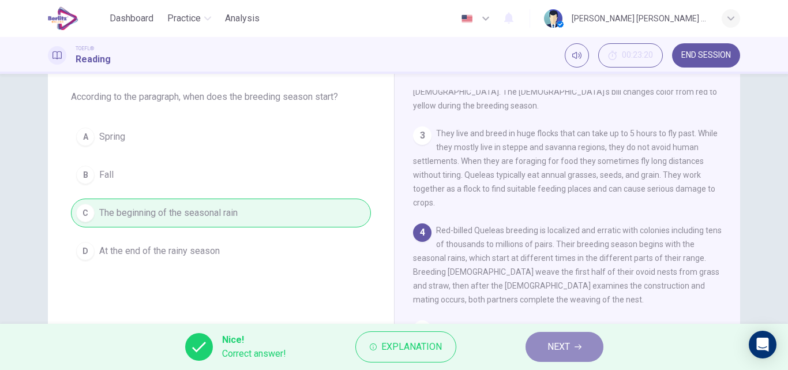
click at [564, 351] on span "NEXT" at bounding box center [558, 346] width 22 height 16
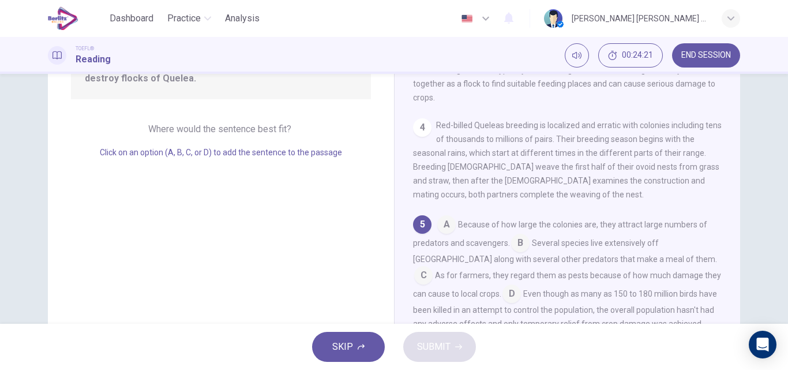
scroll to position [173, 0]
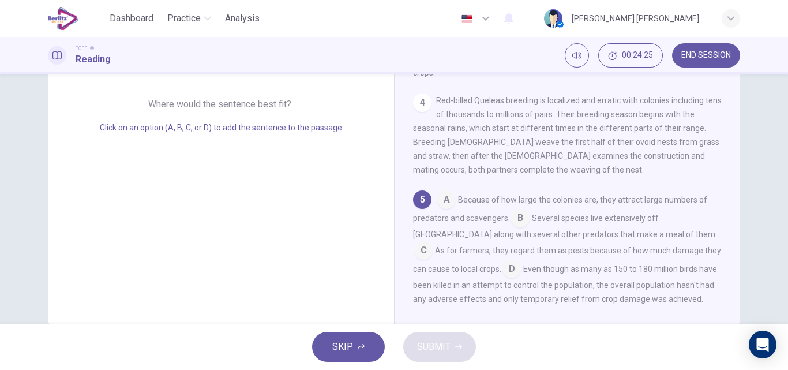
click at [502, 261] on input at bounding box center [511, 270] width 18 height 18
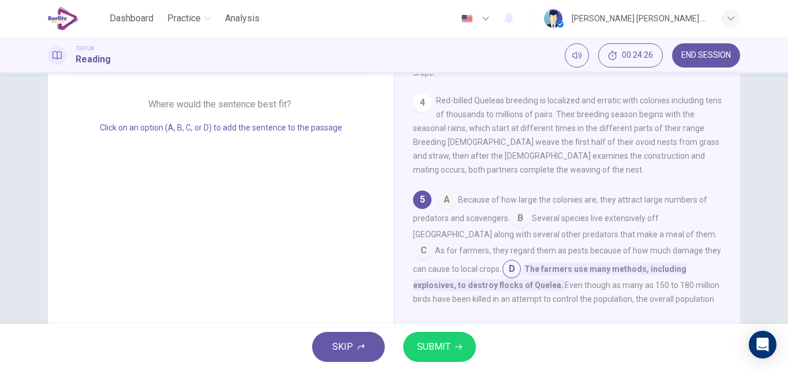
click at [436, 348] on span "SUBMIT" at bounding box center [433, 346] width 33 height 16
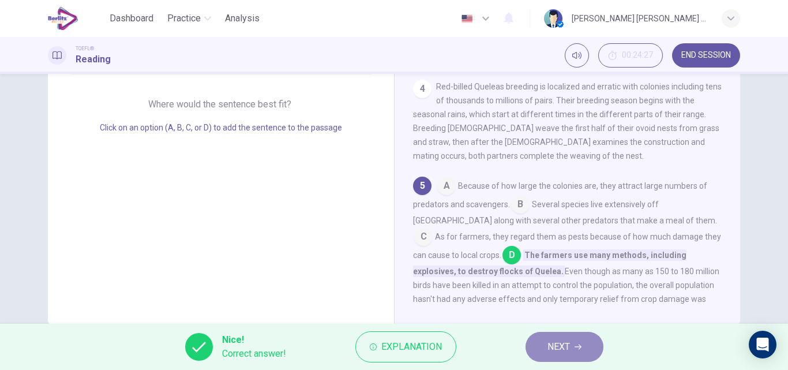
click at [567, 349] on span "NEXT" at bounding box center [558, 346] width 22 height 16
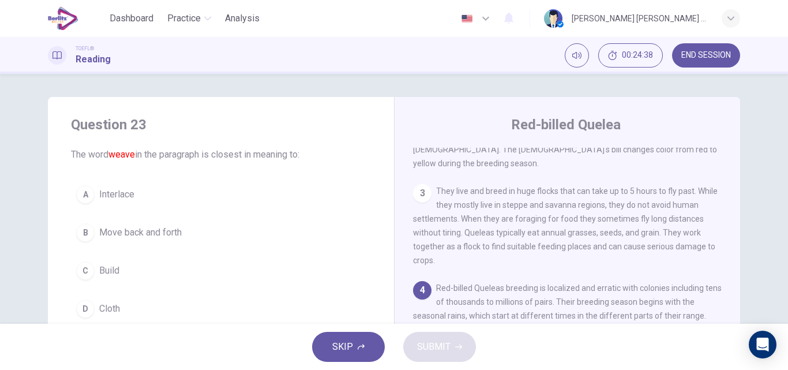
scroll to position [58, 0]
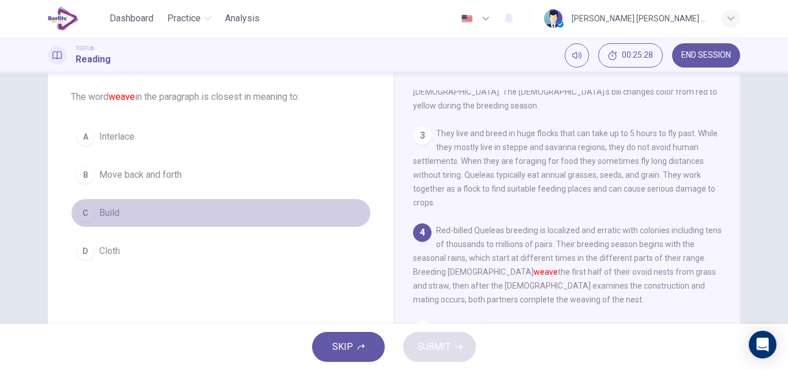
click at [104, 212] on span "Build" at bounding box center [109, 213] width 20 height 14
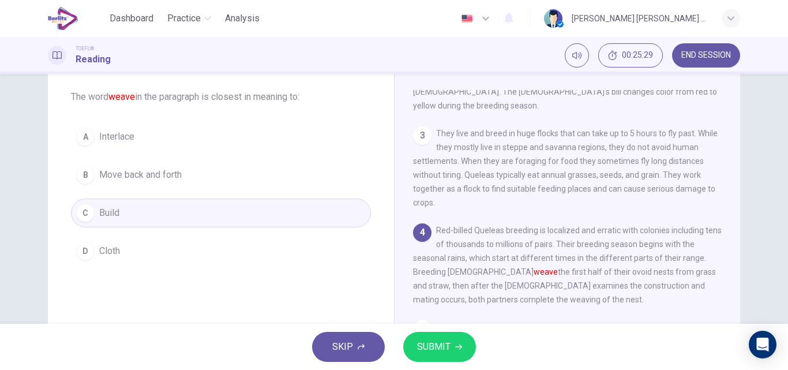
click at [417, 343] on span "SUBMIT" at bounding box center [433, 346] width 33 height 16
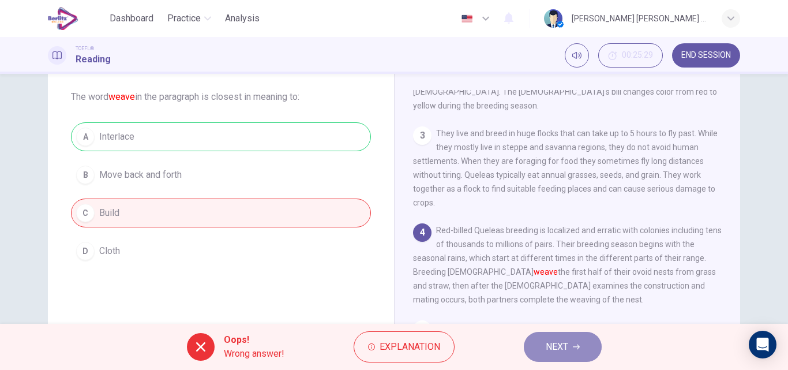
click at [562, 345] on span "NEXT" at bounding box center [556, 346] width 22 height 16
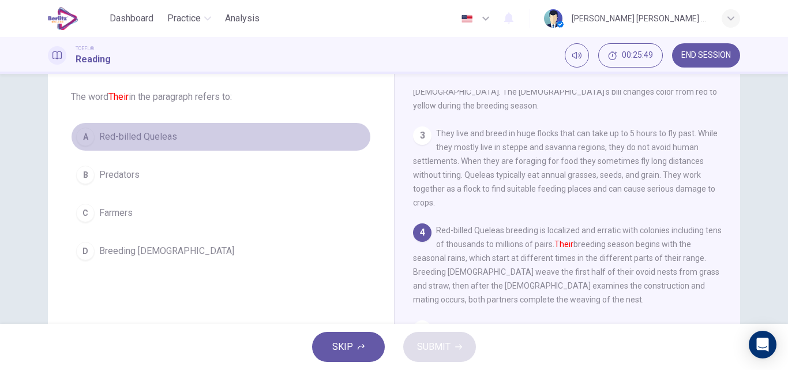
click at [122, 141] on span "Red-billed Queleas" at bounding box center [138, 137] width 78 height 14
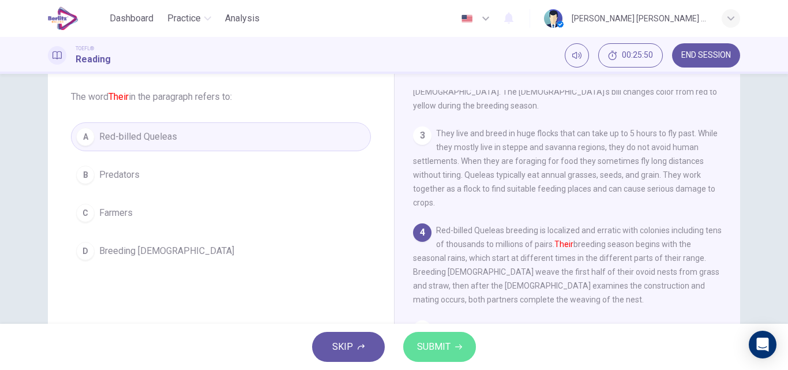
click at [435, 344] on span "SUBMIT" at bounding box center [433, 346] width 33 height 16
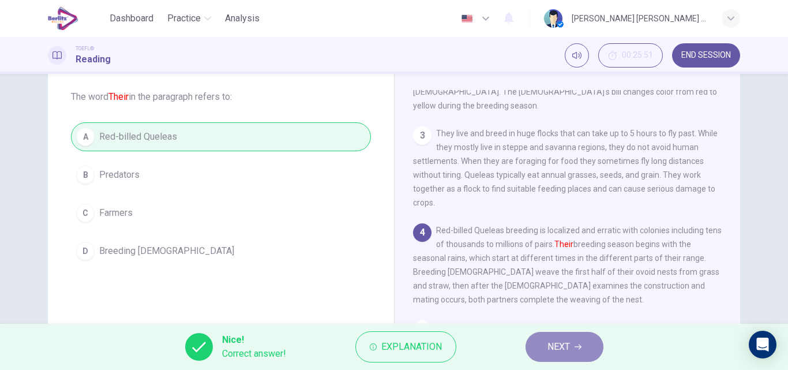
click at [556, 343] on span "NEXT" at bounding box center [558, 346] width 22 height 16
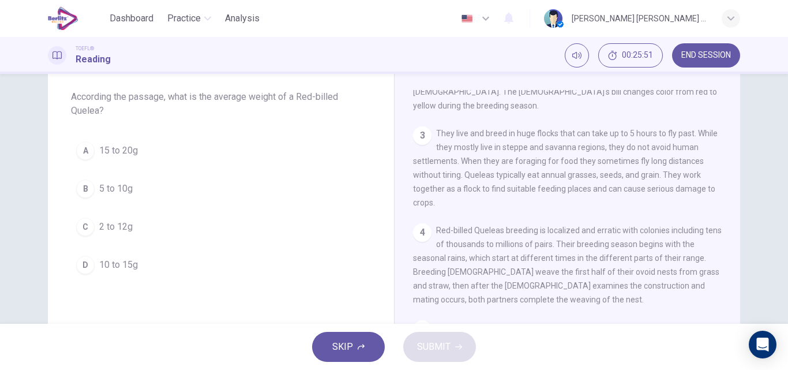
scroll to position [71, 0]
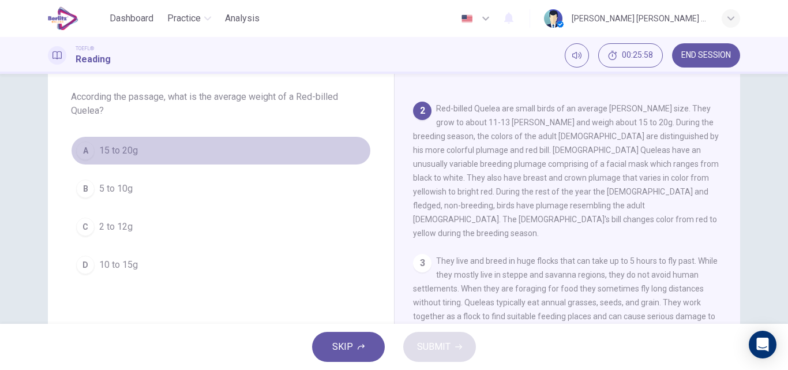
click at [81, 150] on div "A" at bounding box center [85, 150] width 18 height 18
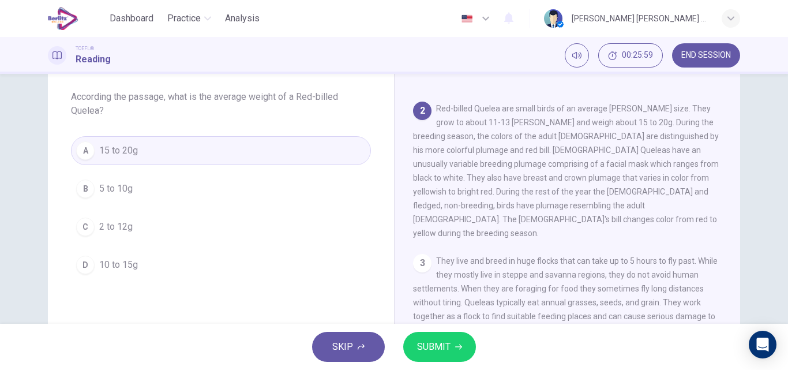
click at [440, 344] on span "SUBMIT" at bounding box center [433, 346] width 33 height 16
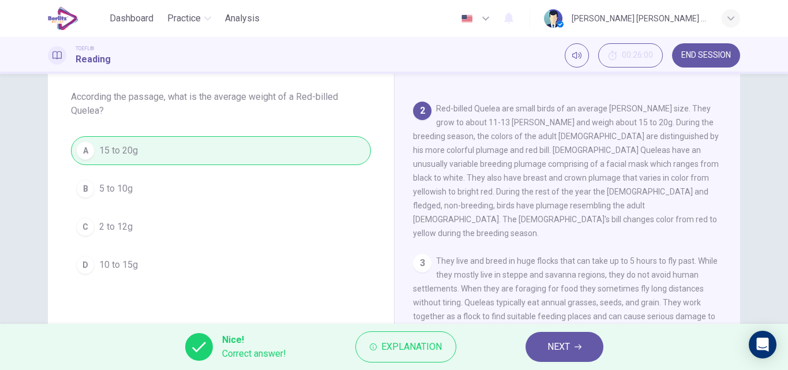
click at [569, 346] on span "NEXT" at bounding box center [558, 346] width 22 height 16
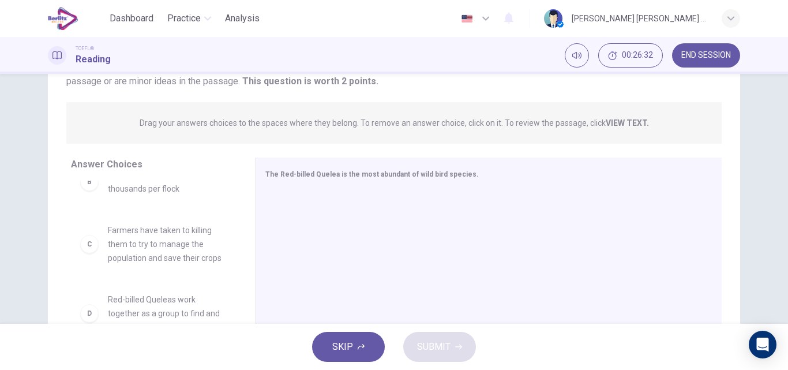
scroll to position [93, 0]
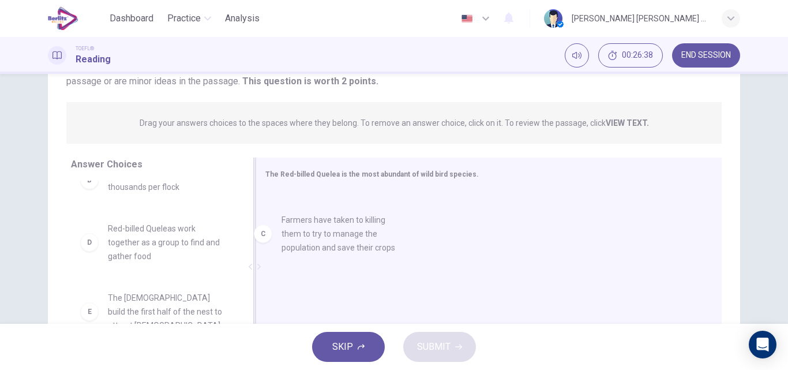
drag, startPoint x: 179, startPoint y: 253, endPoint x: 395, endPoint y: 236, distance: 216.8
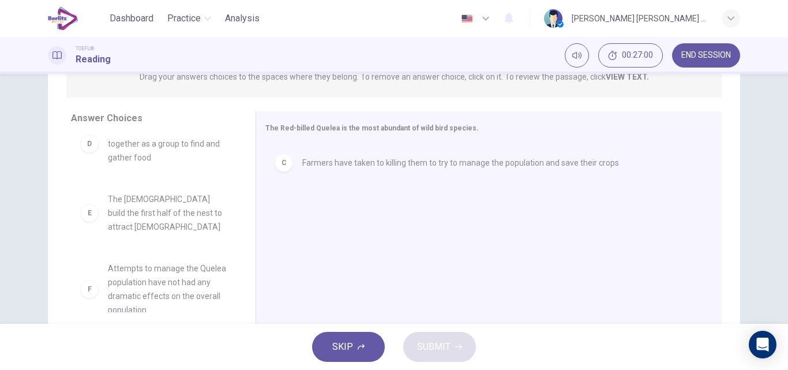
scroll to position [184, 0]
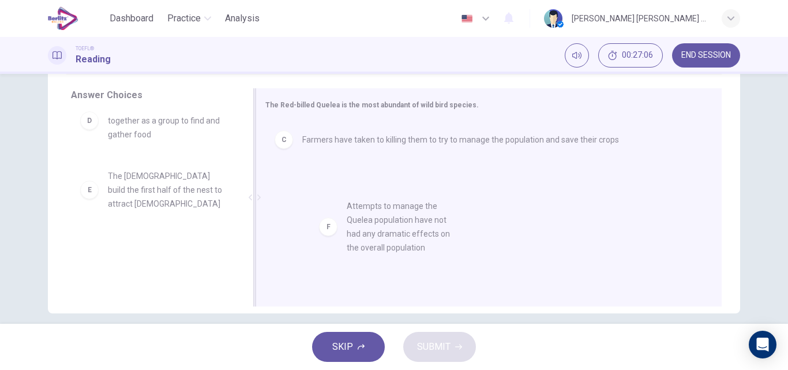
drag, startPoint x: 151, startPoint y: 255, endPoint x: 396, endPoint y: 231, distance: 246.3
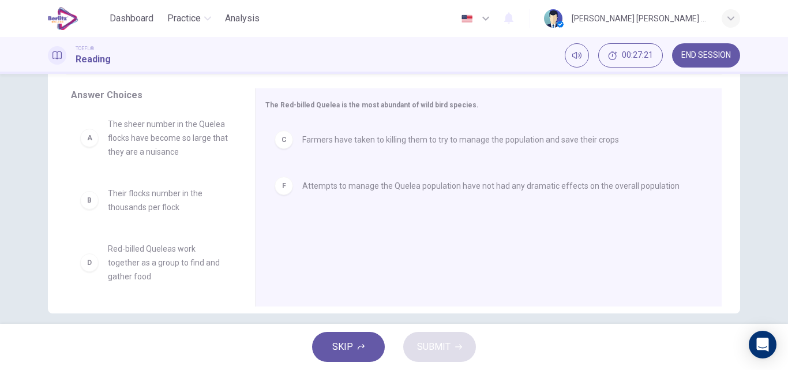
scroll to position [0, 0]
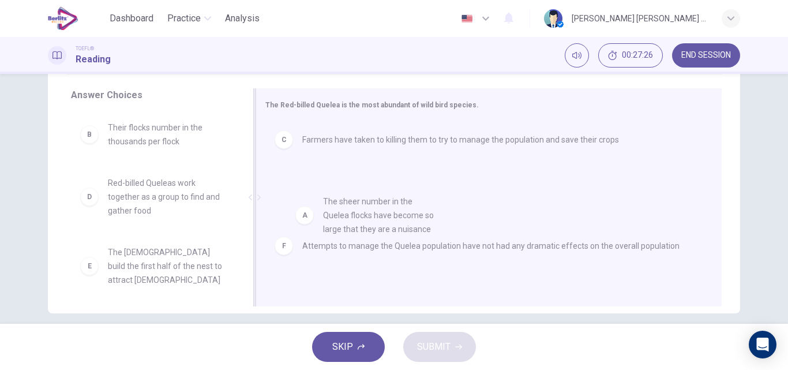
drag, startPoint x: 180, startPoint y: 144, endPoint x: 403, endPoint y: 222, distance: 236.3
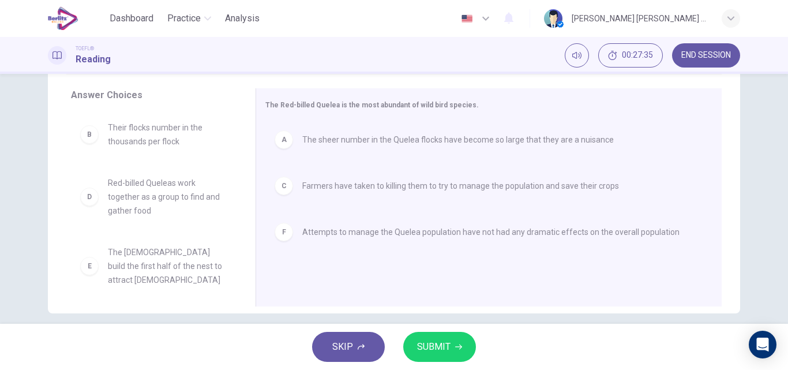
click at [449, 346] on span "SUBMIT" at bounding box center [433, 346] width 33 height 16
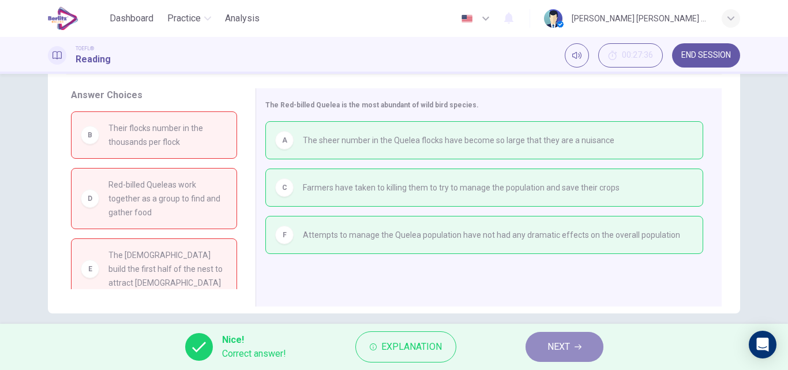
click at [548, 349] on span "NEXT" at bounding box center [558, 346] width 22 height 16
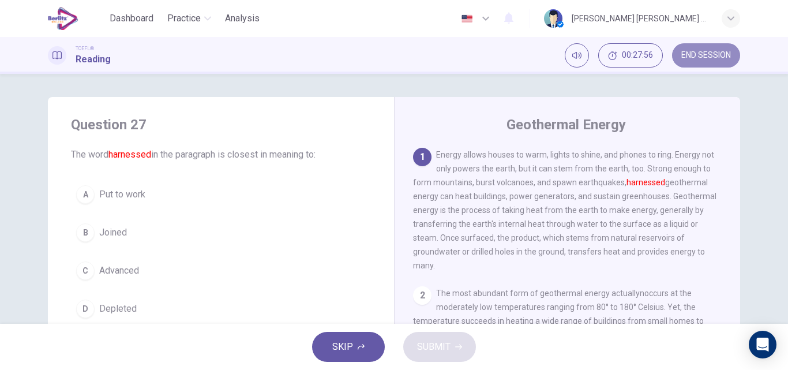
click at [690, 56] on span "END SESSION" at bounding box center [706, 55] width 50 height 9
